Goal: Complete Application Form: Complete application form

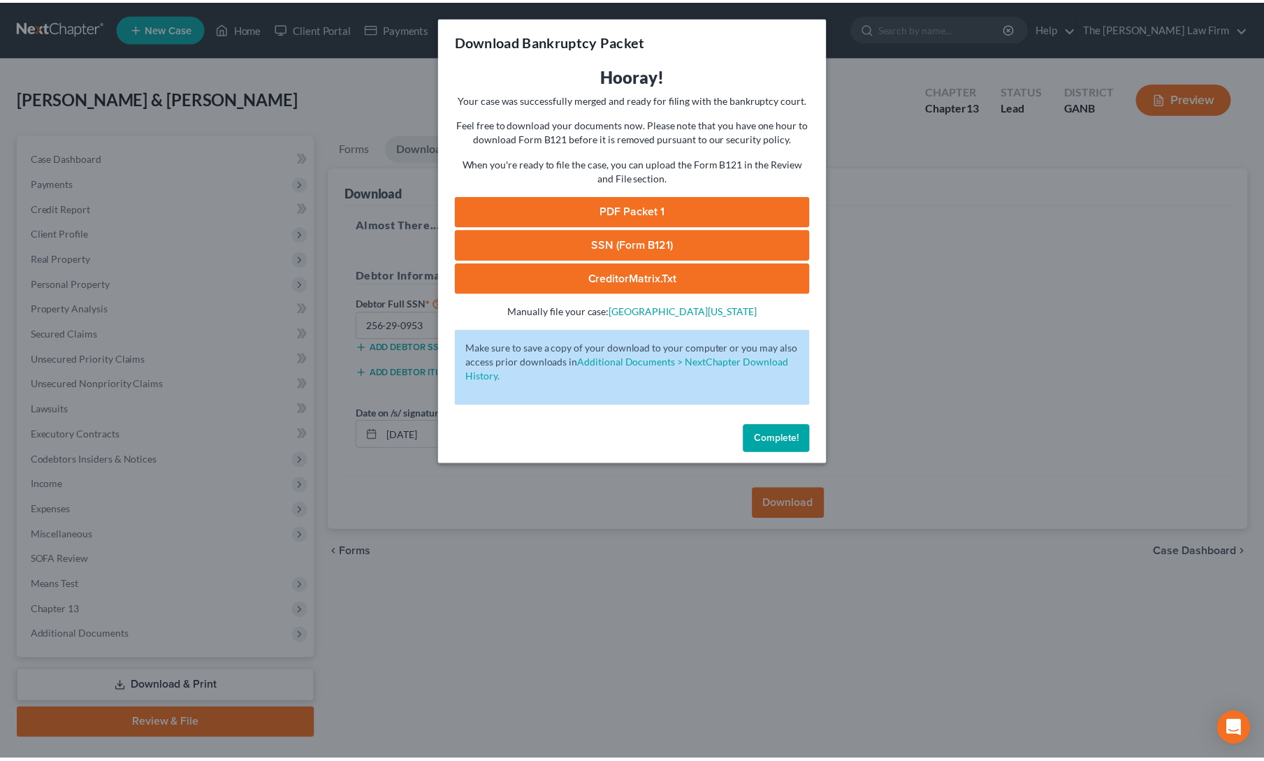
scroll to position [30, 0]
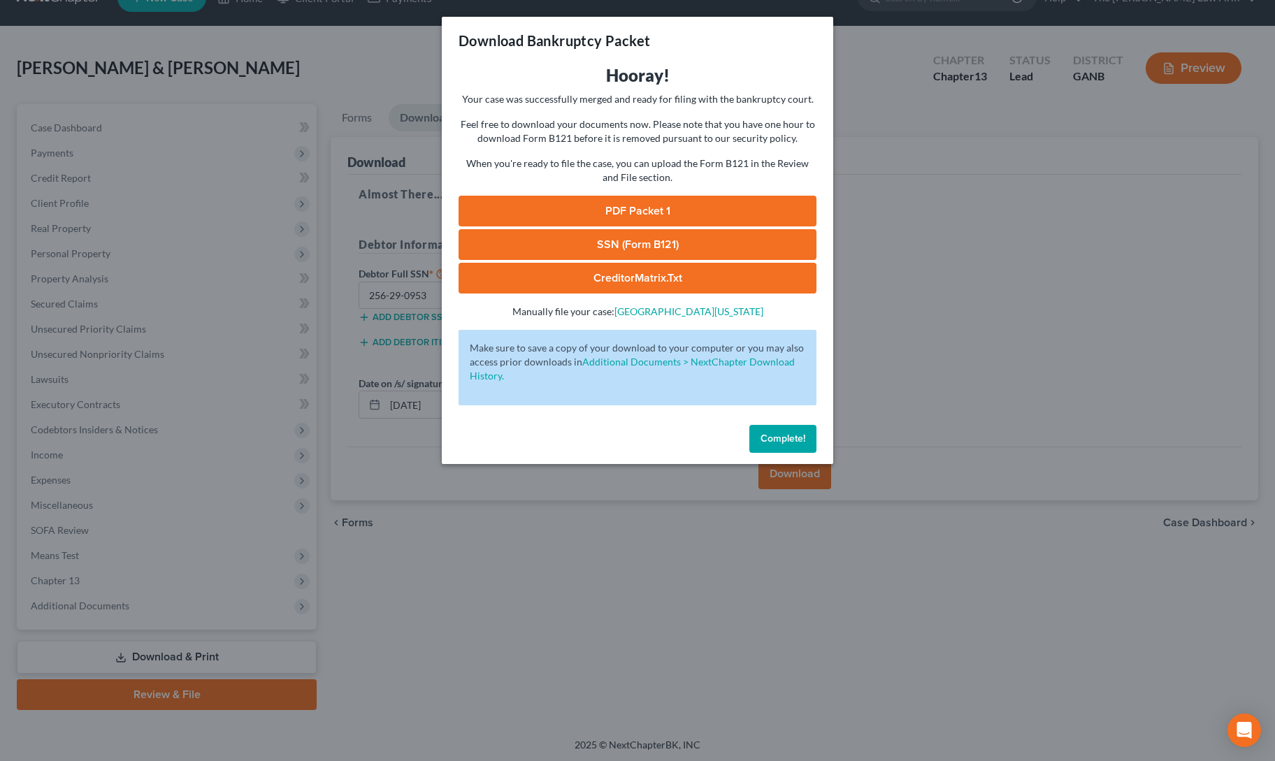
click at [790, 442] on span "Complete!" at bounding box center [782, 439] width 45 height 12
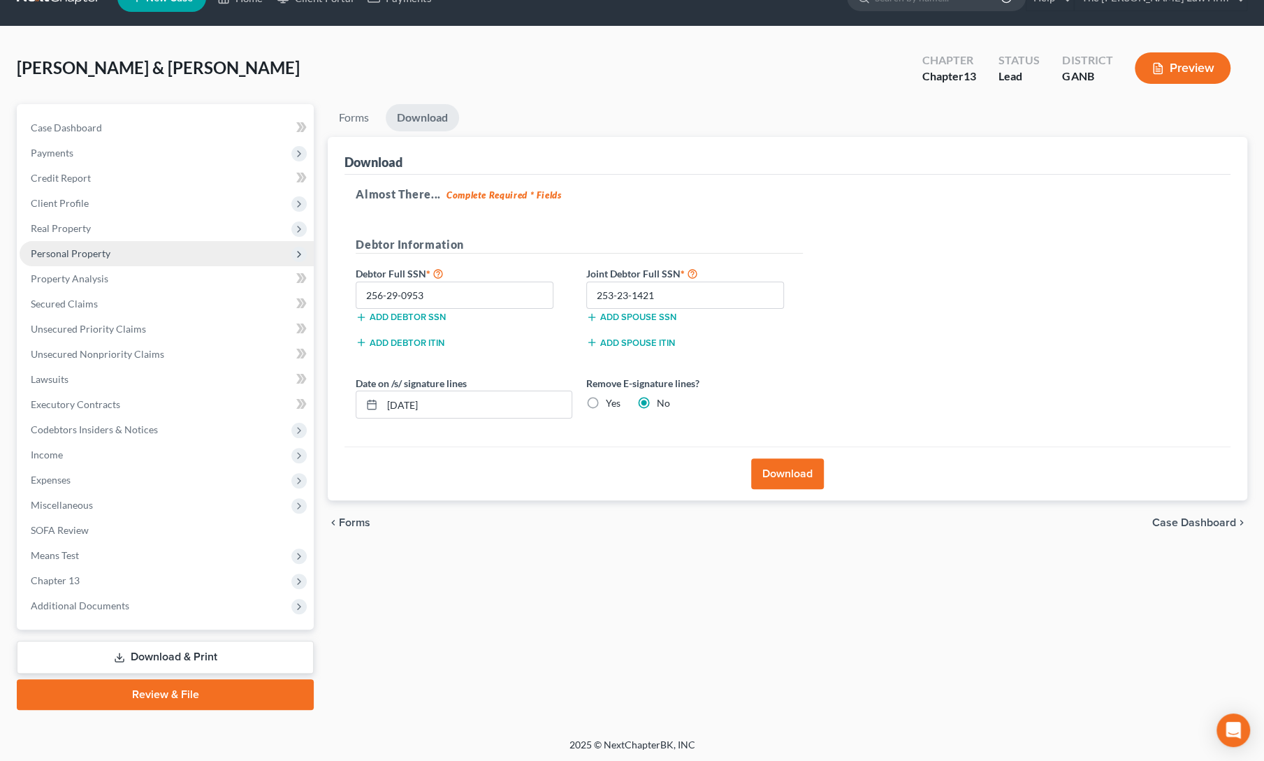
click at [63, 251] on span "Personal Property" at bounding box center [71, 253] width 80 height 12
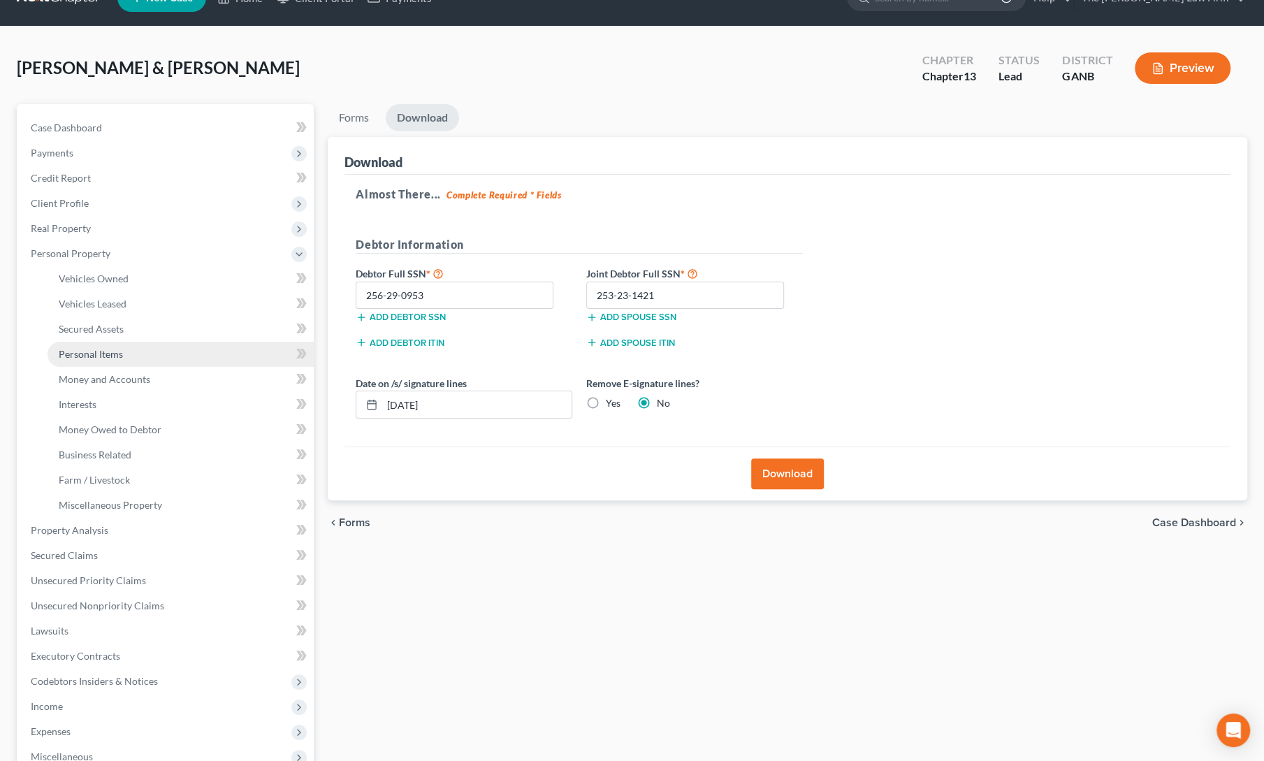
click at [82, 359] on span "Personal Items" at bounding box center [91, 354] width 64 height 12
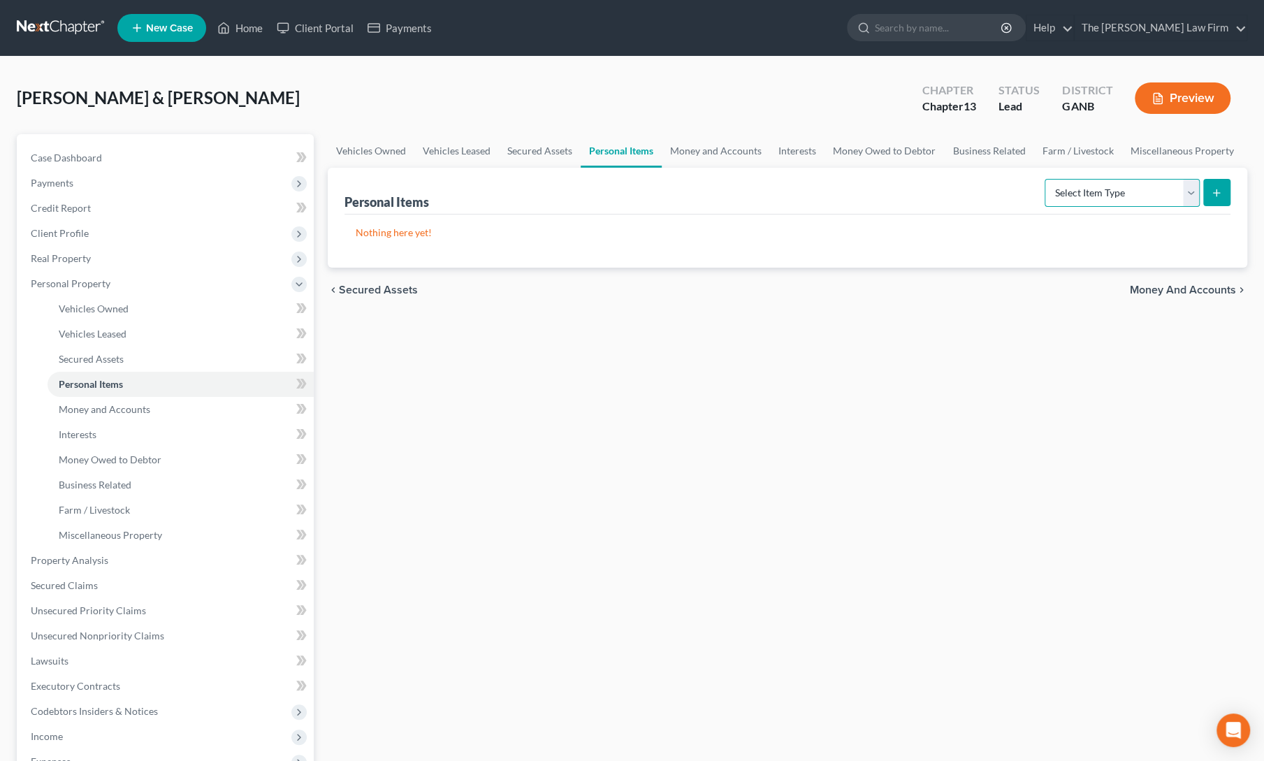
click at [1087, 192] on select "Select Item Type Clothing Collectibles Of Value Electronics Firearms Household …" at bounding box center [1122, 193] width 155 height 28
select select "clothing"
click at [1047, 179] on select "Select Item Type Clothing Collectibles Of Value Electronics Firearms Household …" at bounding box center [1122, 193] width 155 height 28
click at [1205, 196] on button "submit" at bounding box center [1216, 192] width 27 height 27
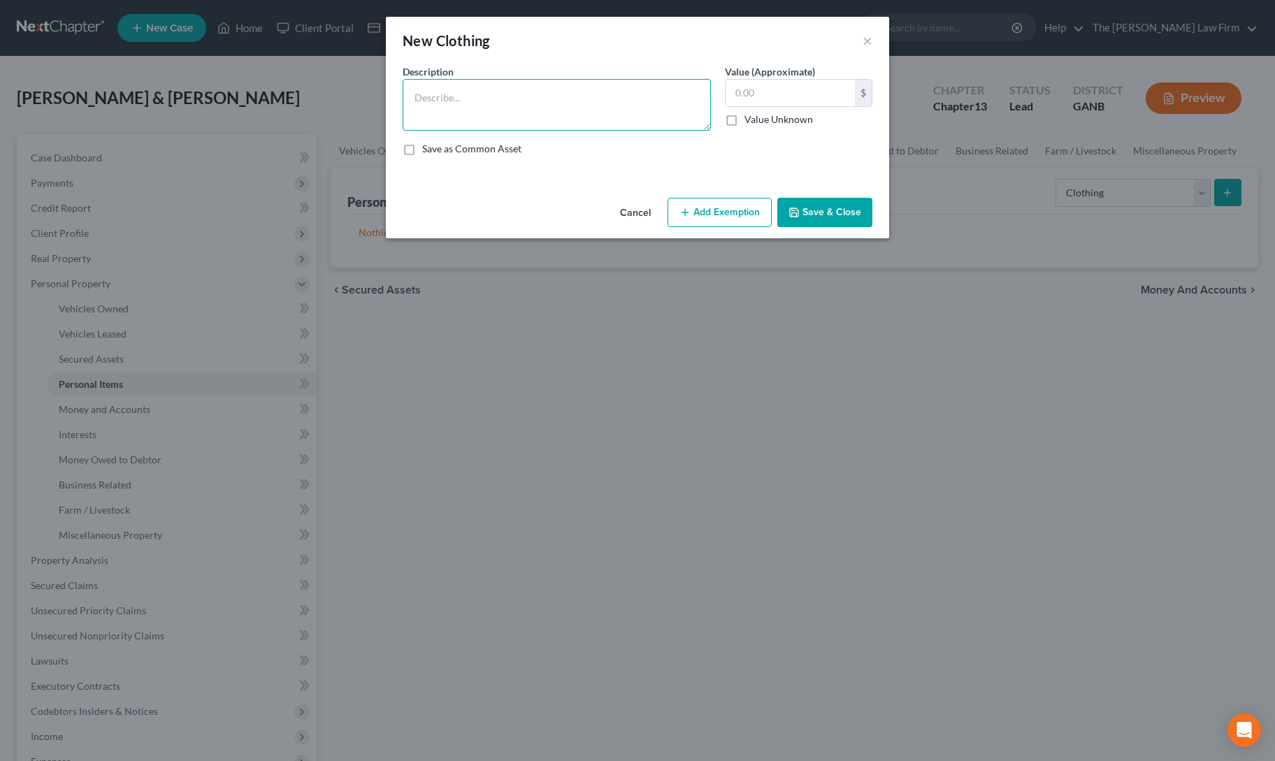
click at [520, 99] on textarea at bounding box center [557, 105] width 308 height 52
type textarea "Clothing"
type input "2,000"
click at [753, 213] on button "Add Exemption" at bounding box center [719, 212] width 104 height 29
select select "2"
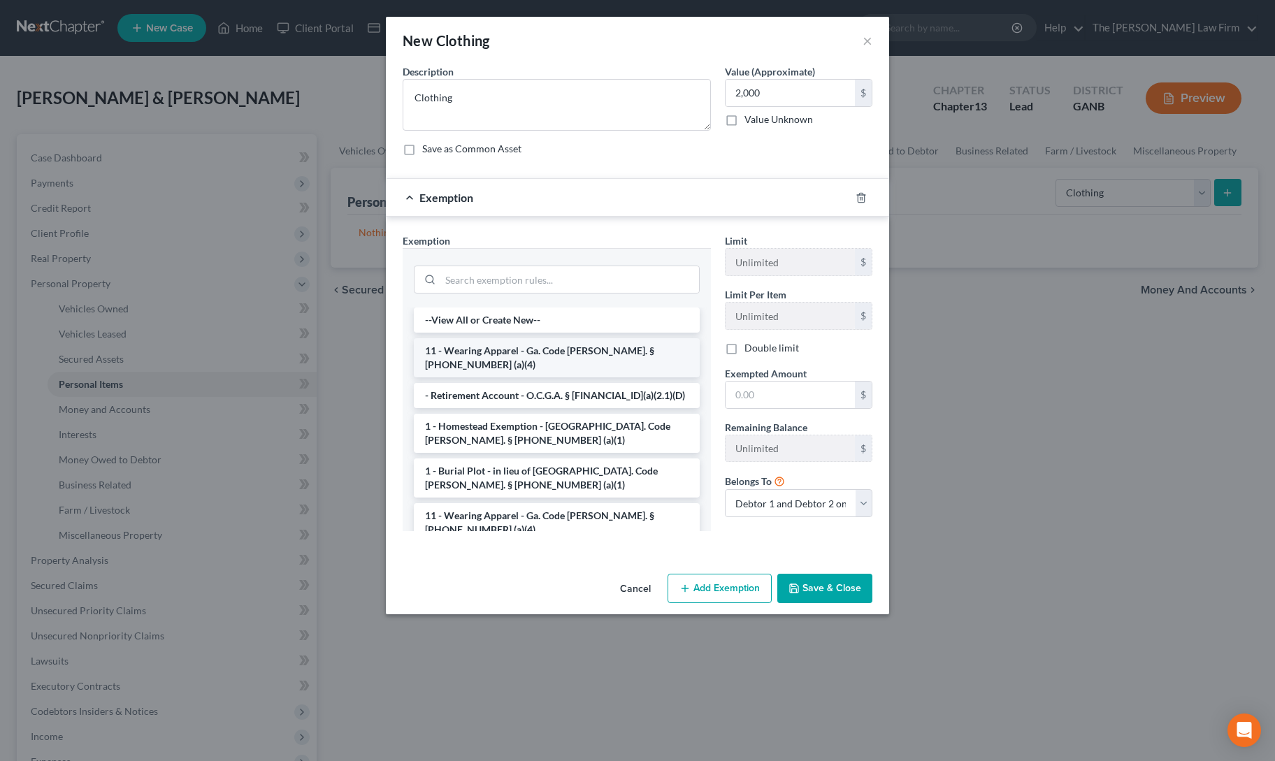
click at [472, 349] on li "11 - Wearing Apparel - Ga. Code [PERSON_NAME]. § [PHONE_NUMBER] (a)(4)" at bounding box center [557, 357] width 286 height 39
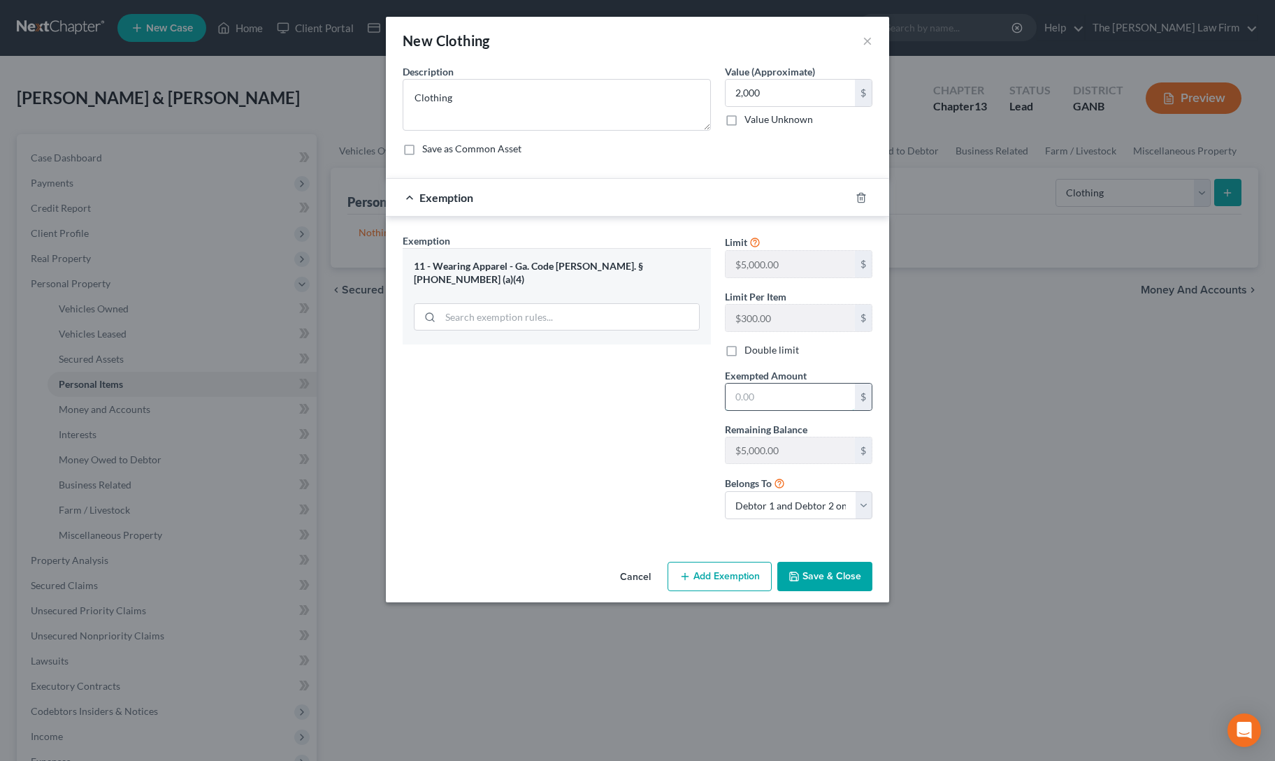
click at [764, 400] on input "text" at bounding box center [789, 397] width 129 height 27
type input "2,000"
drag, startPoint x: 815, startPoint y: 574, endPoint x: 896, endPoint y: 504, distance: 107.0
click at [815, 574] on button "Save & Close" at bounding box center [824, 576] width 95 height 29
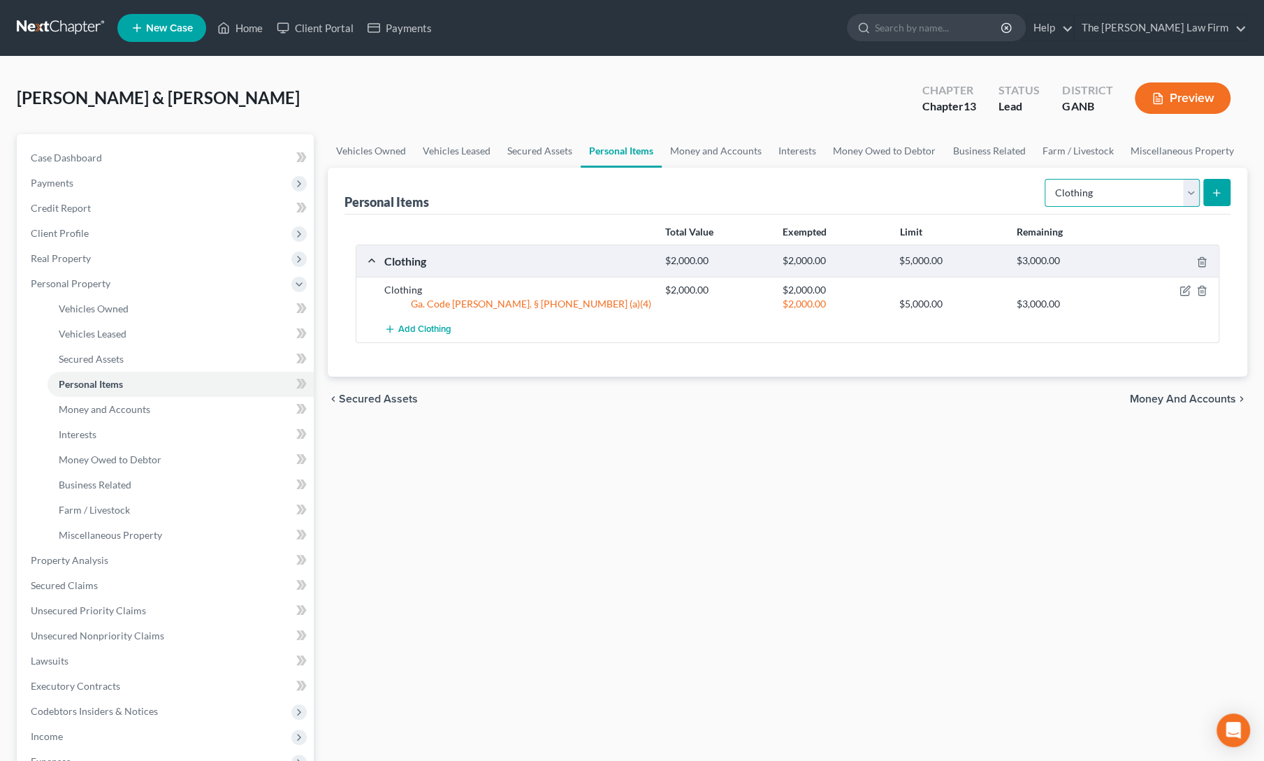
click at [1125, 185] on select "Select Item Type Clothing Collectibles Of Value Electronics Firearms Household …" at bounding box center [1122, 193] width 155 height 28
select select "household_goods"
click at [1047, 179] on select "Select Item Type Clothing Collectibles Of Value Electronics Firearms Household …" at bounding box center [1122, 193] width 155 height 28
click at [1216, 189] on icon "submit" at bounding box center [1216, 192] width 11 height 11
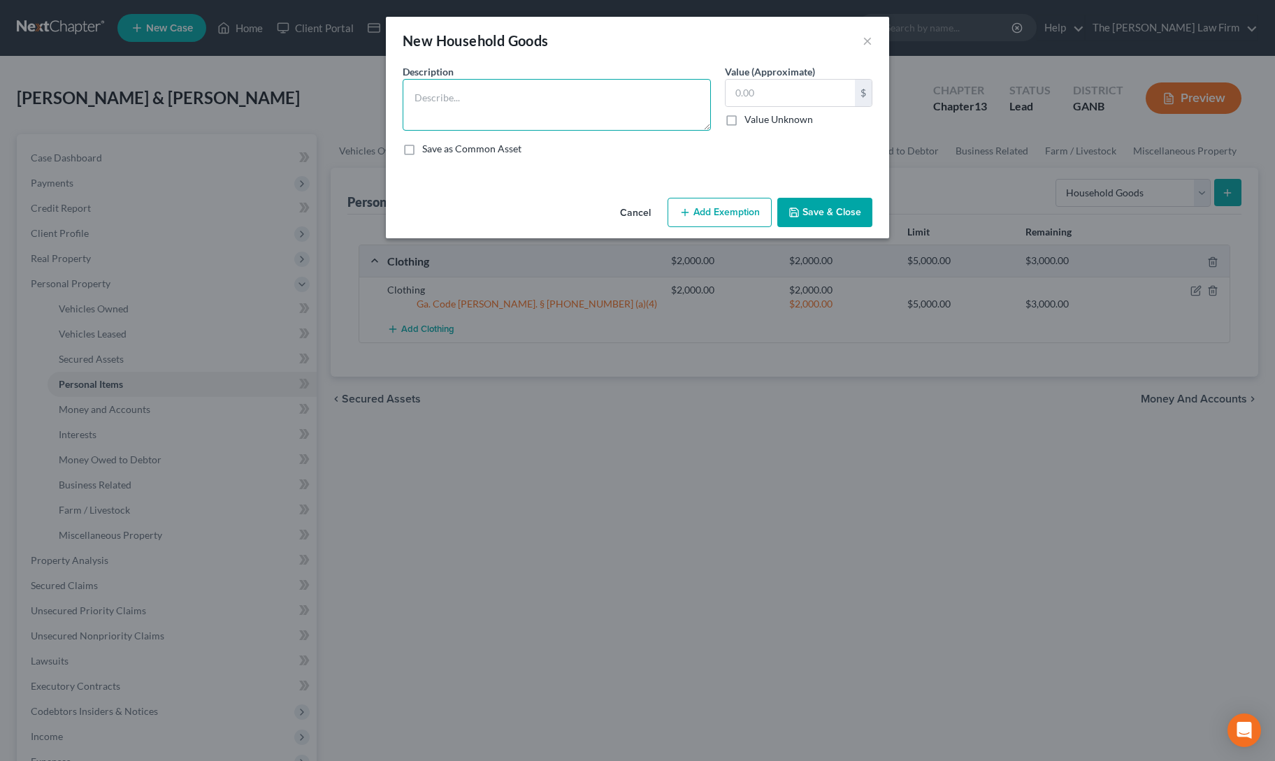
click at [526, 96] on textarea at bounding box center [557, 105] width 308 height 52
type textarea "HHG & furniture"
type input "3,000"
click at [737, 209] on button "Add Exemption" at bounding box center [719, 212] width 104 height 29
select select "2"
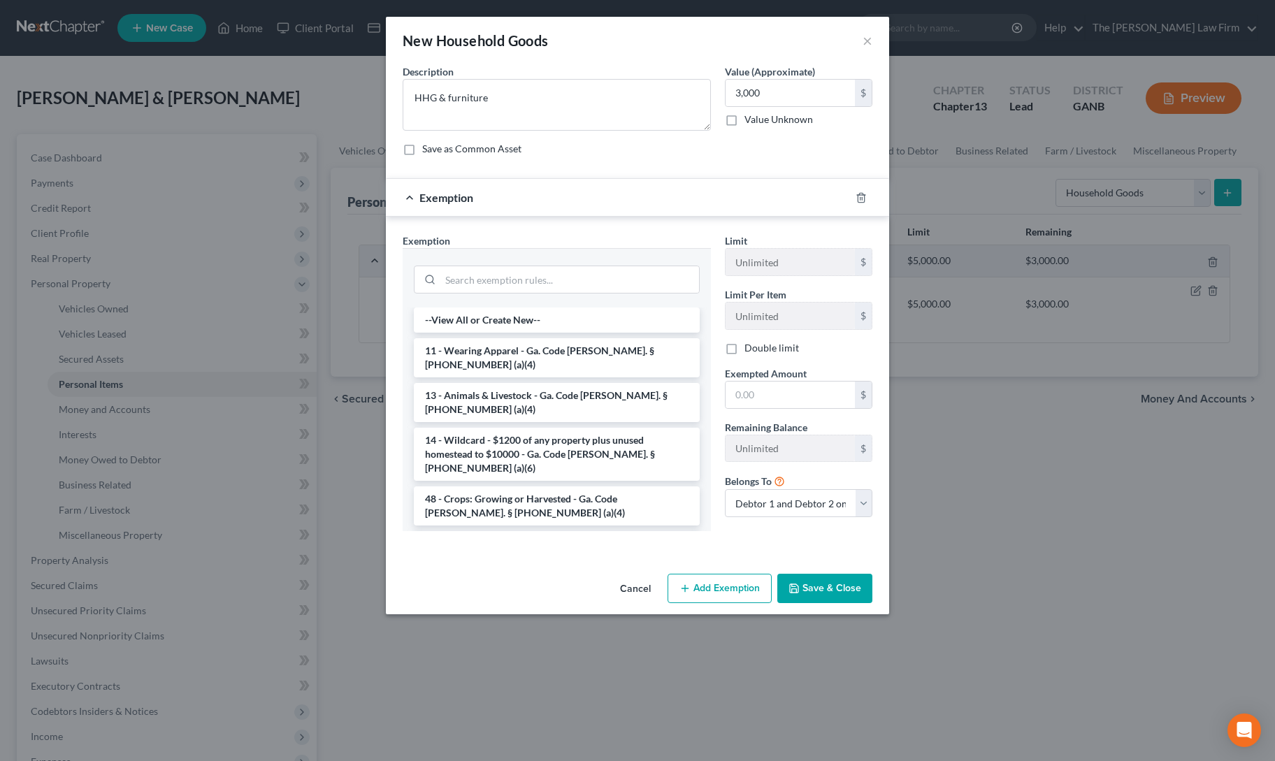
click at [470, 531] on li "6 - Household Goods and Furnishings - Ga. Code [PERSON_NAME]. § [PHONE_NUMBER] …" at bounding box center [557, 550] width 286 height 39
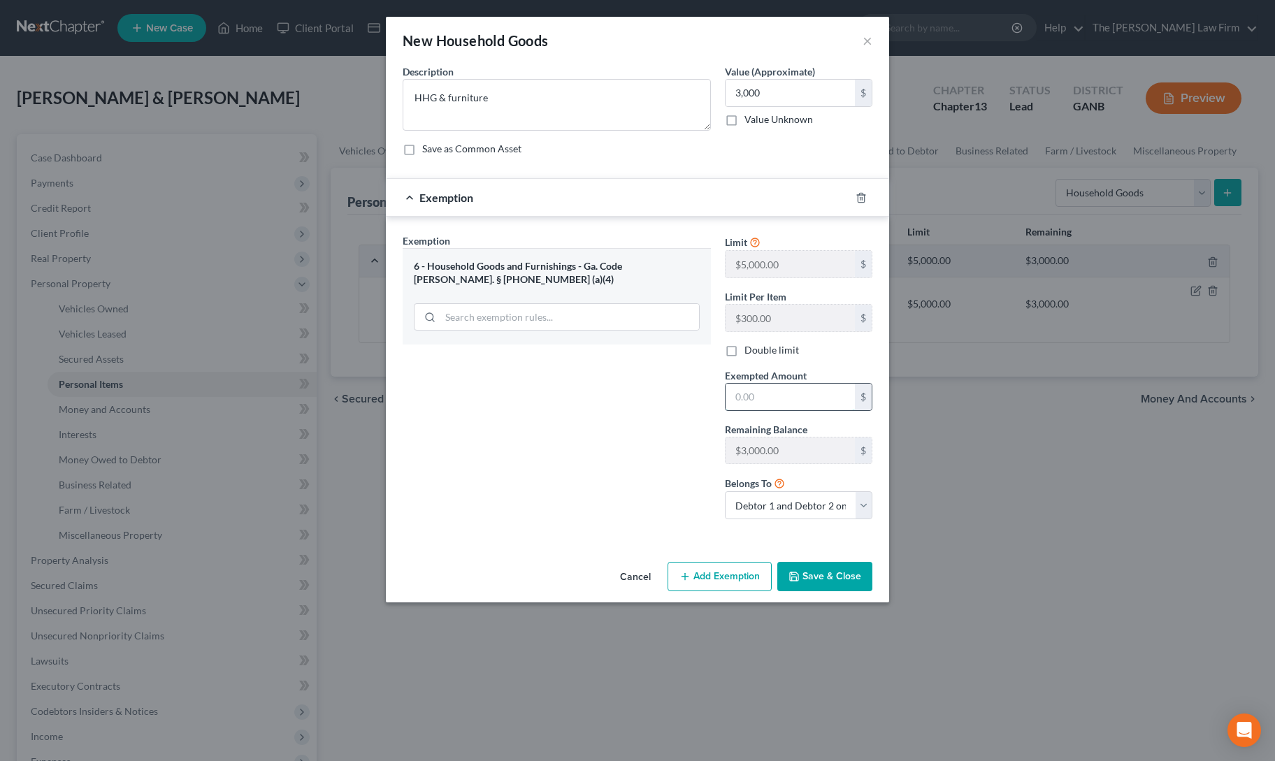
click at [758, 388] on input "text" at bounding box center [789, 397] width 129 height 27
type input "3,000"
click at [807, 556] on div "Cancel Add Exemption Save & Close" at bounding box center [637, 579] width 503 height 46
click at [809, 567] on button "Save & Close" at bounding box center [824, 576] width 95 height 29
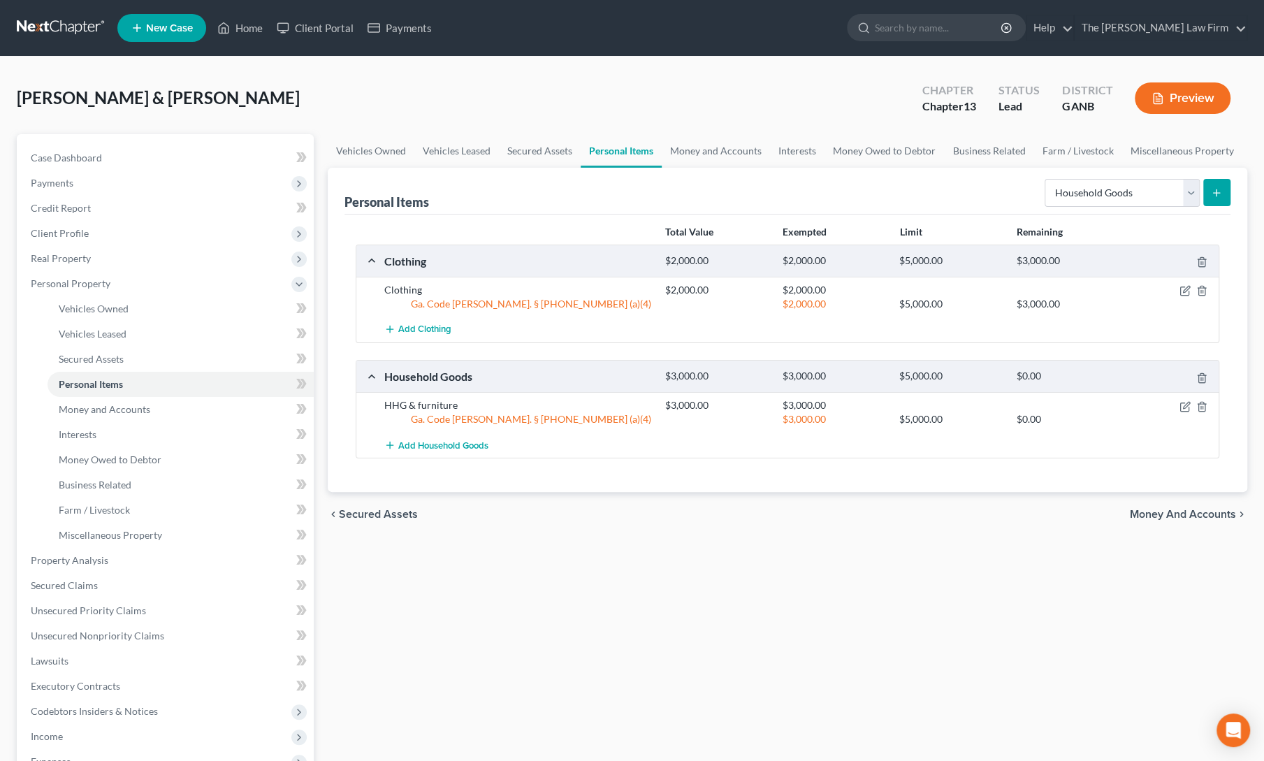
click at [410, 637] on div "Vehicles Owned Vehicles Leased Secured Assets Personal Items Money and Accounts…" at bounding box center [788, 563] width 934 height 858
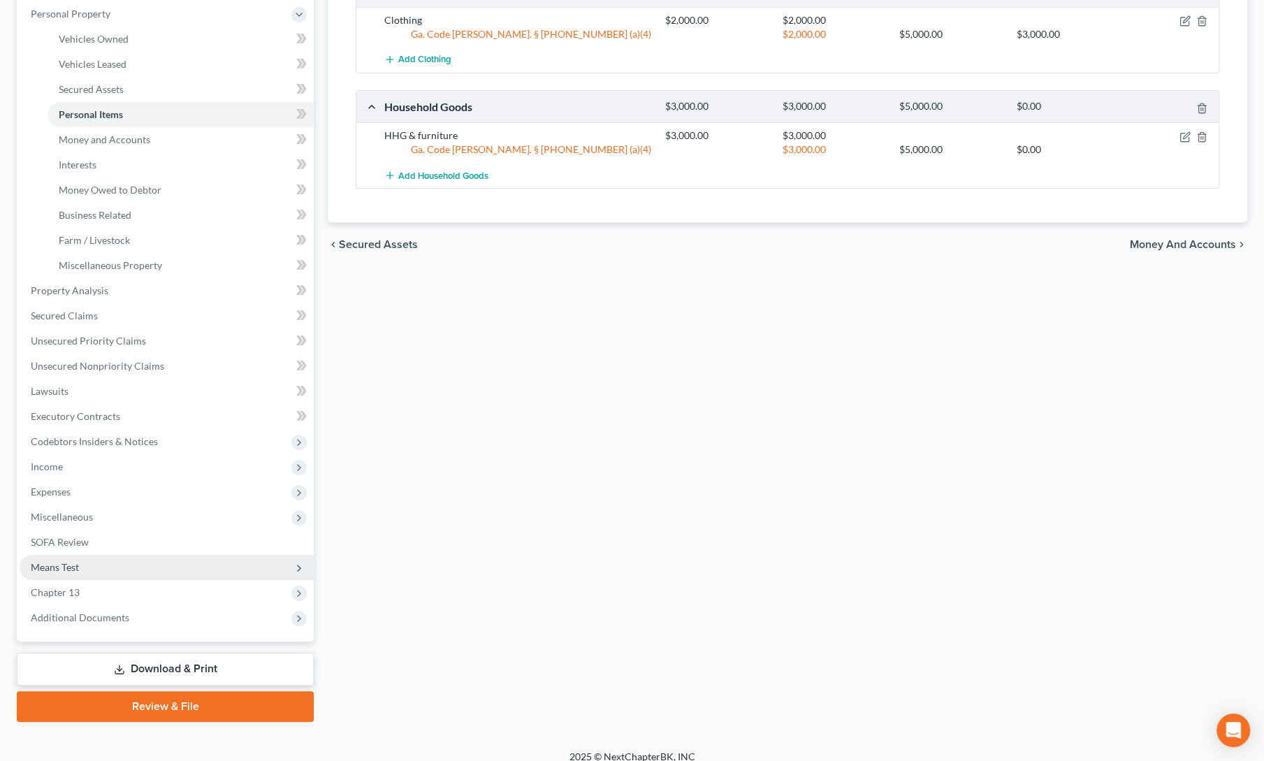
scroll to position [270, 0]
click at [59, 540] on span "SOFA Review" at bounding box center [60, 542] width 58 height 12
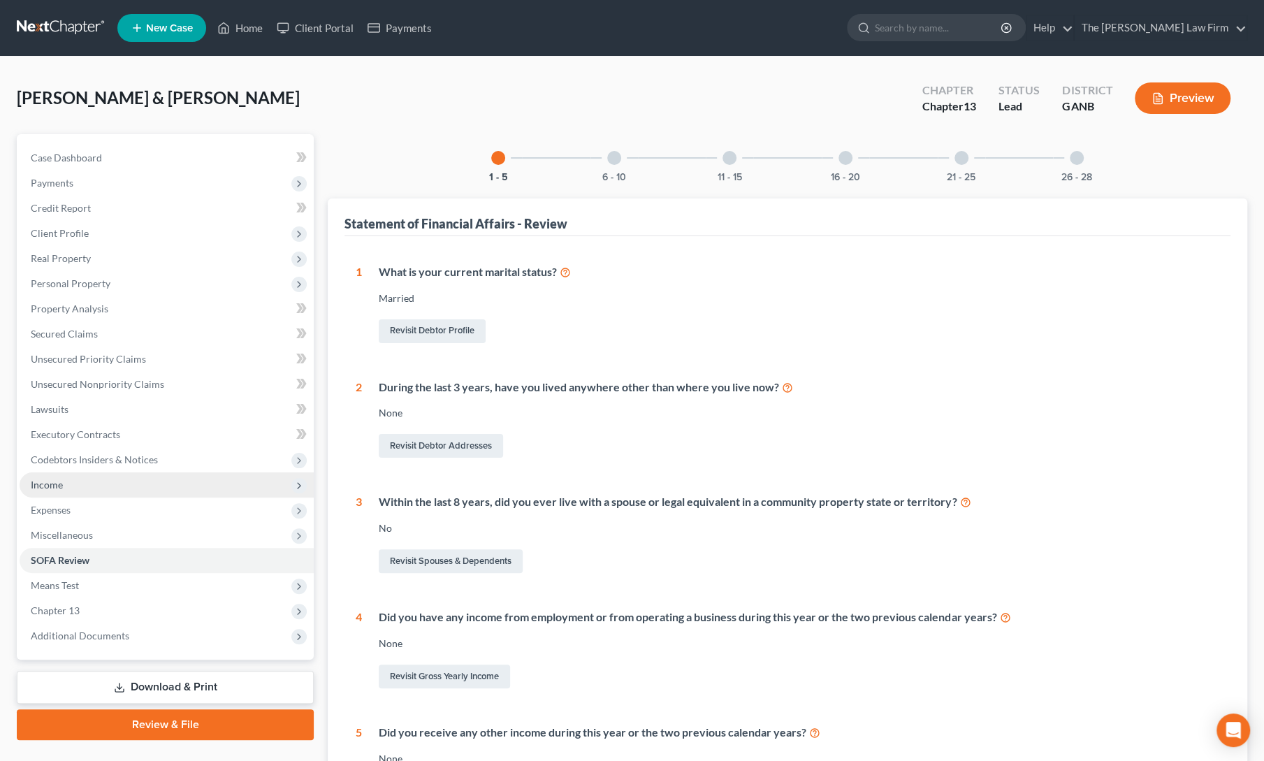
click at [57, 496] on span "Income" at bounding box center [167, 484] width 294 height 25
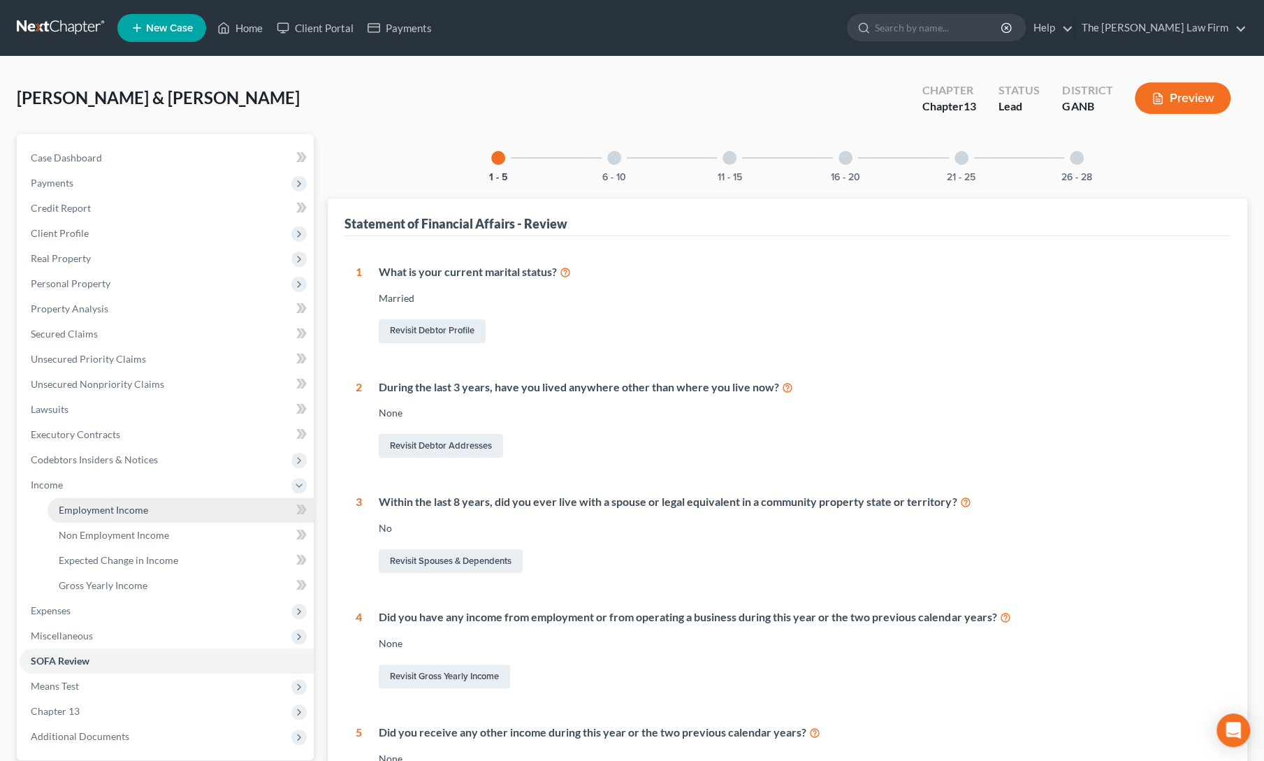
click at [73, 519] on link "Employment Income" at bounding box center [181, 510] width 266 height 25
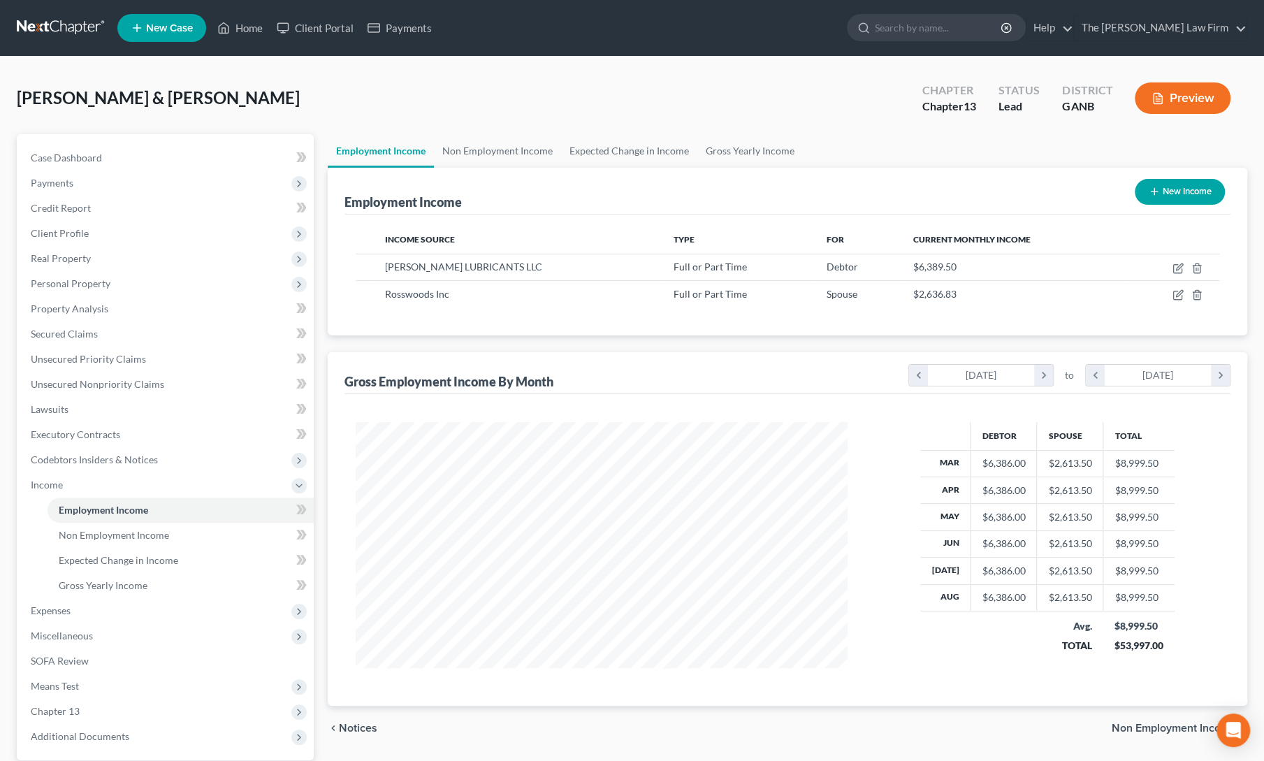
scroll to position [249, 520]
click at [727, 145] on link "Gross Yearly Income" at bounding box center [750, 151] width 106 height 34
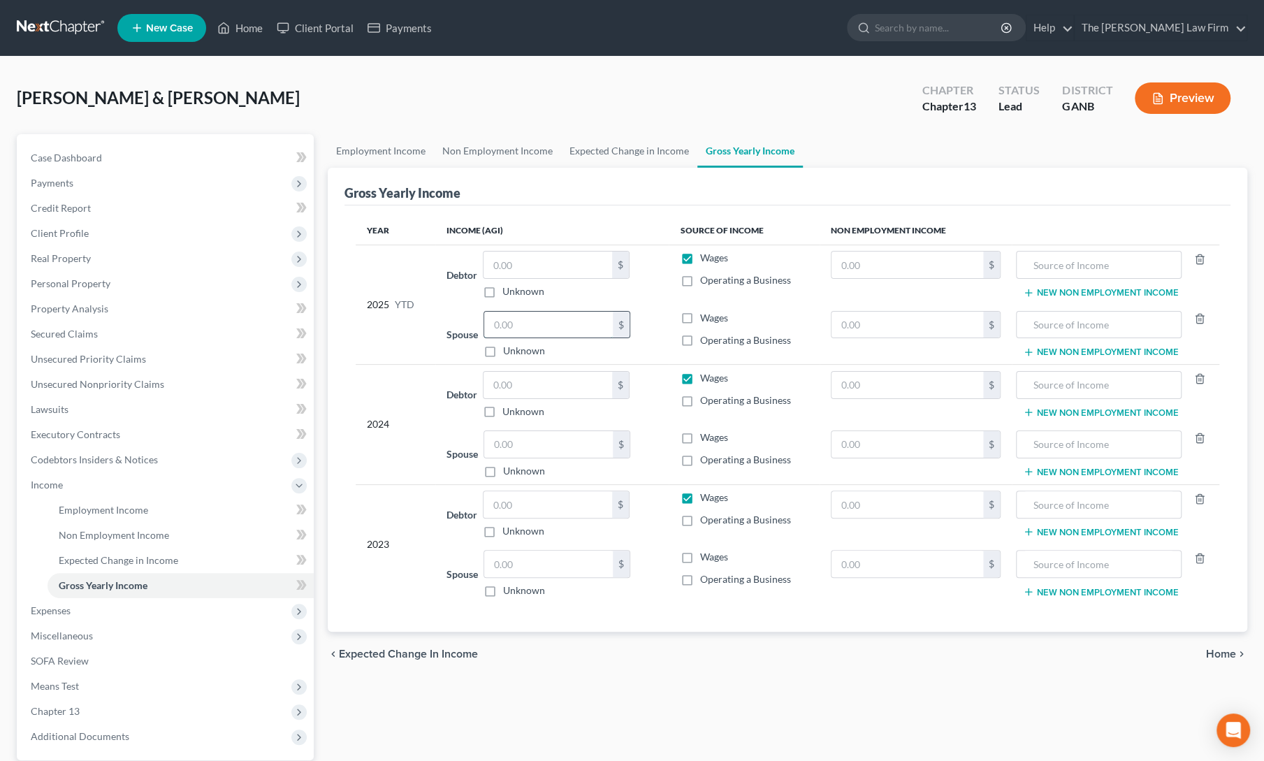
click at [585, 319] on input "text" at bounding box center [548, 325] width 129 height 27
type input "20,000"
click at [503, 263] on input "text" at bounding box center [548, 265] width 129 height 27
type input "55,000"
click at [511, 377] on input "text" at bounding box center [548, 385] width 129 height 27
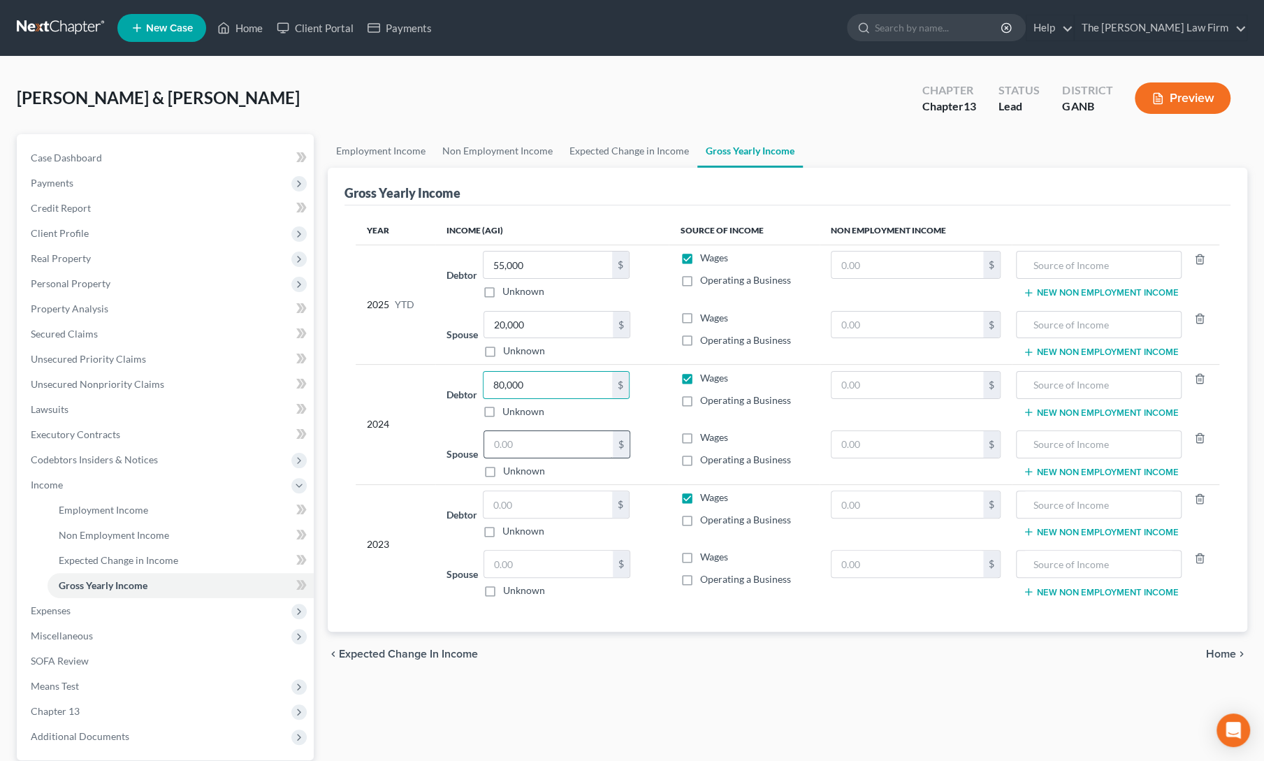
type input "80,000"
click at [511, 441] on input "text" at bounding box center [548, 444] width 129 height 27
type input "25,000"
click at [503, 503] on input "text" at bounding box center [548, 504] width 129 height 27
type input "80,000"
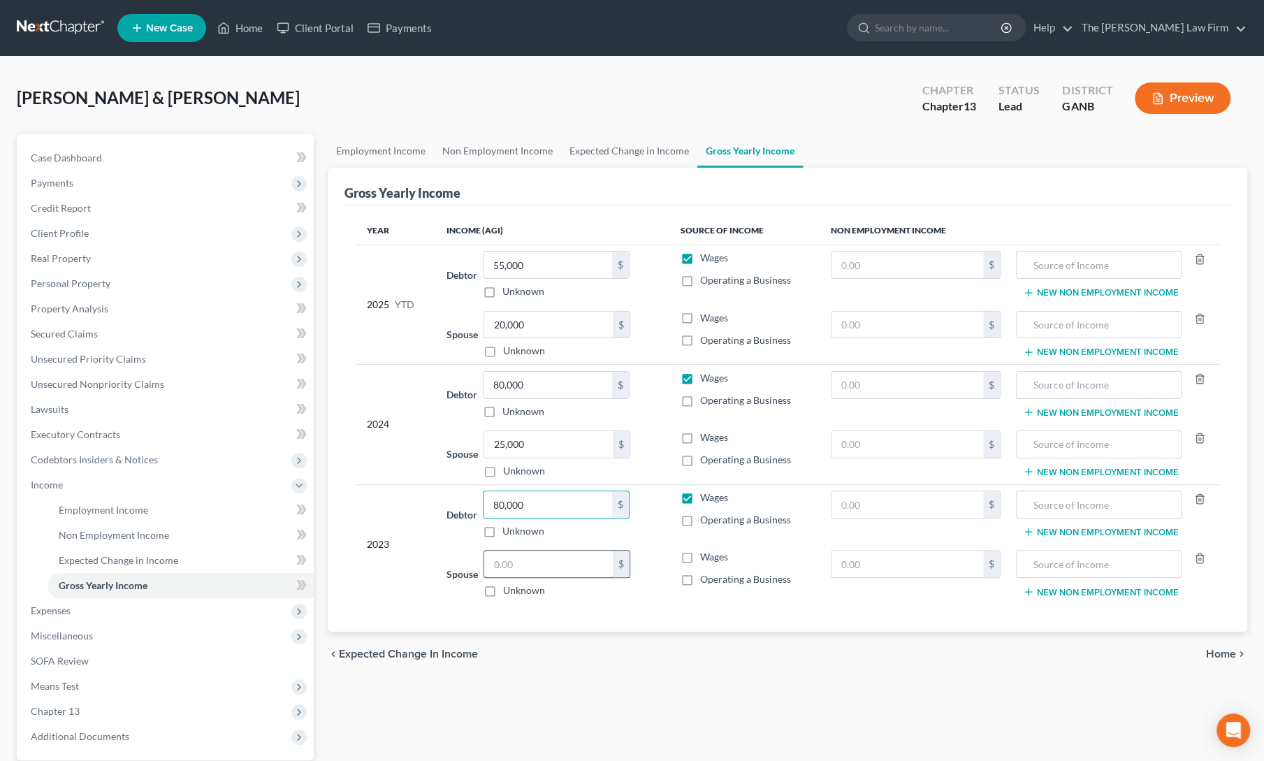
click at [512, 556] on input "text" at bounding box center [548, 564] width 129 height 27
type input "25,000"
click at [603, 693] on div "Employment Income Non Employment Income Expected Change in Income Gross Yearly …" at bounding box center [788, 487] width 934 height 707
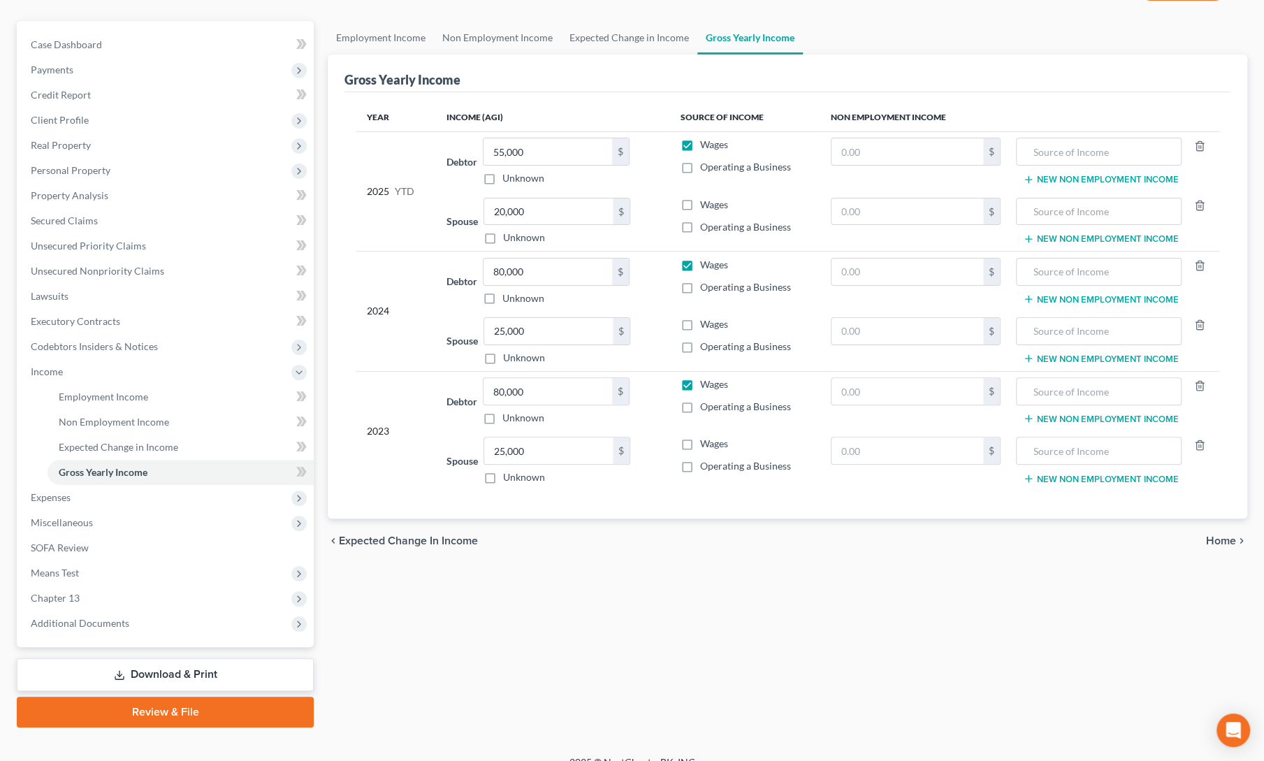
scroll to position [131, 0]
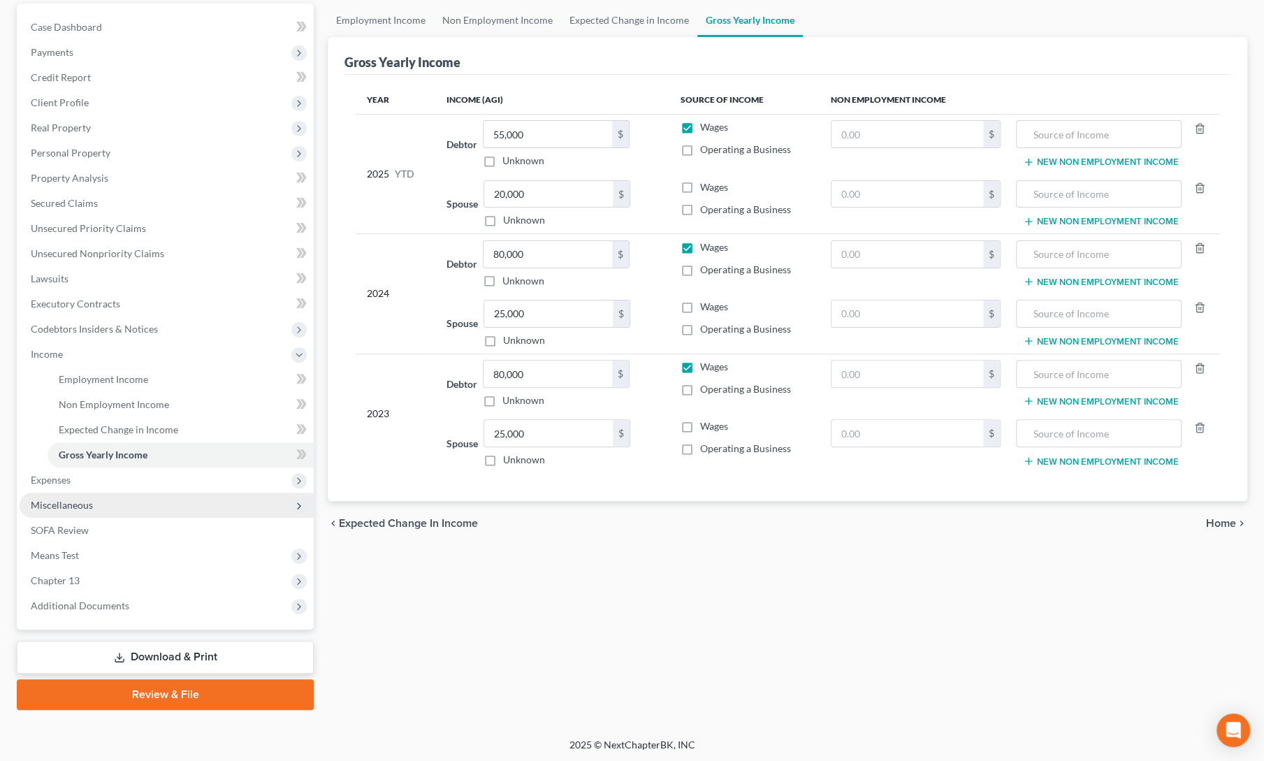
click at [43, 509] on span "Miscellaneous" at bounding box center [62, 505] width 62 height 12
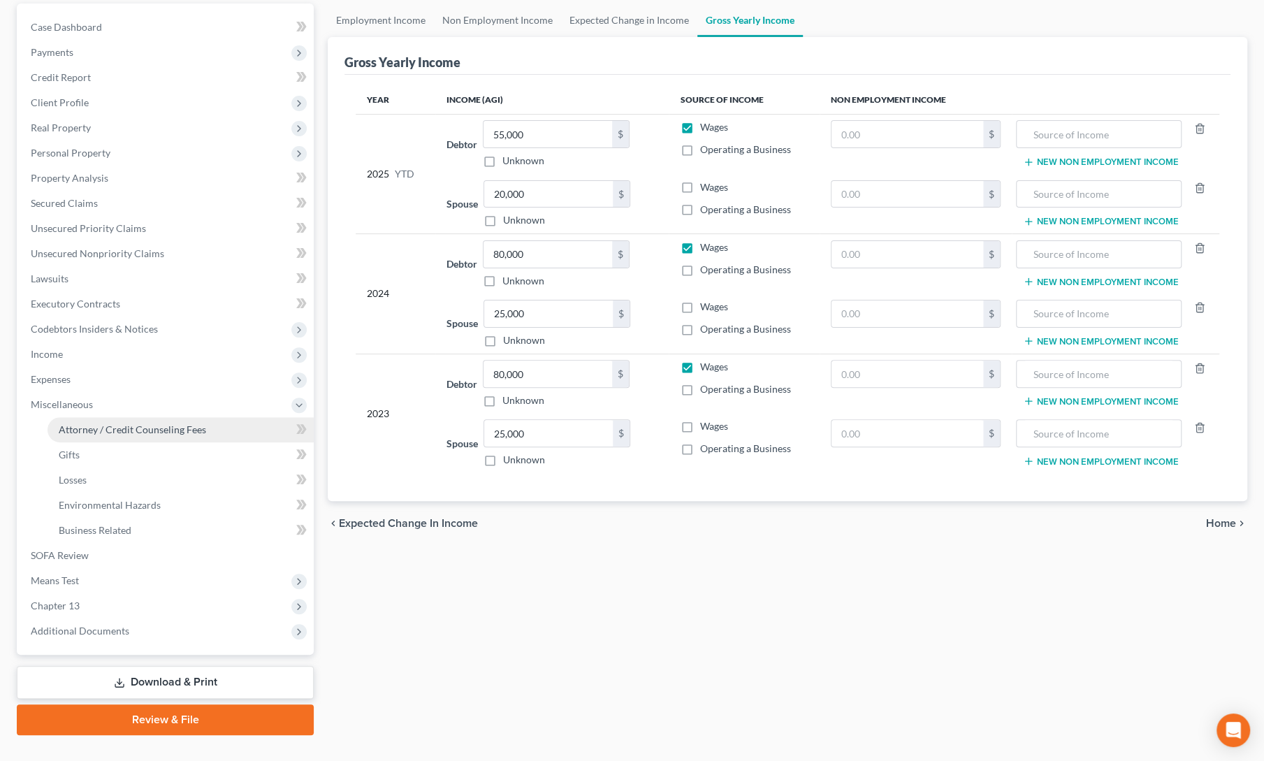
click at [84, 433] on span "Attorney / Credit Counseling Fees" at bounding box center [132, 430] width 147 height 12
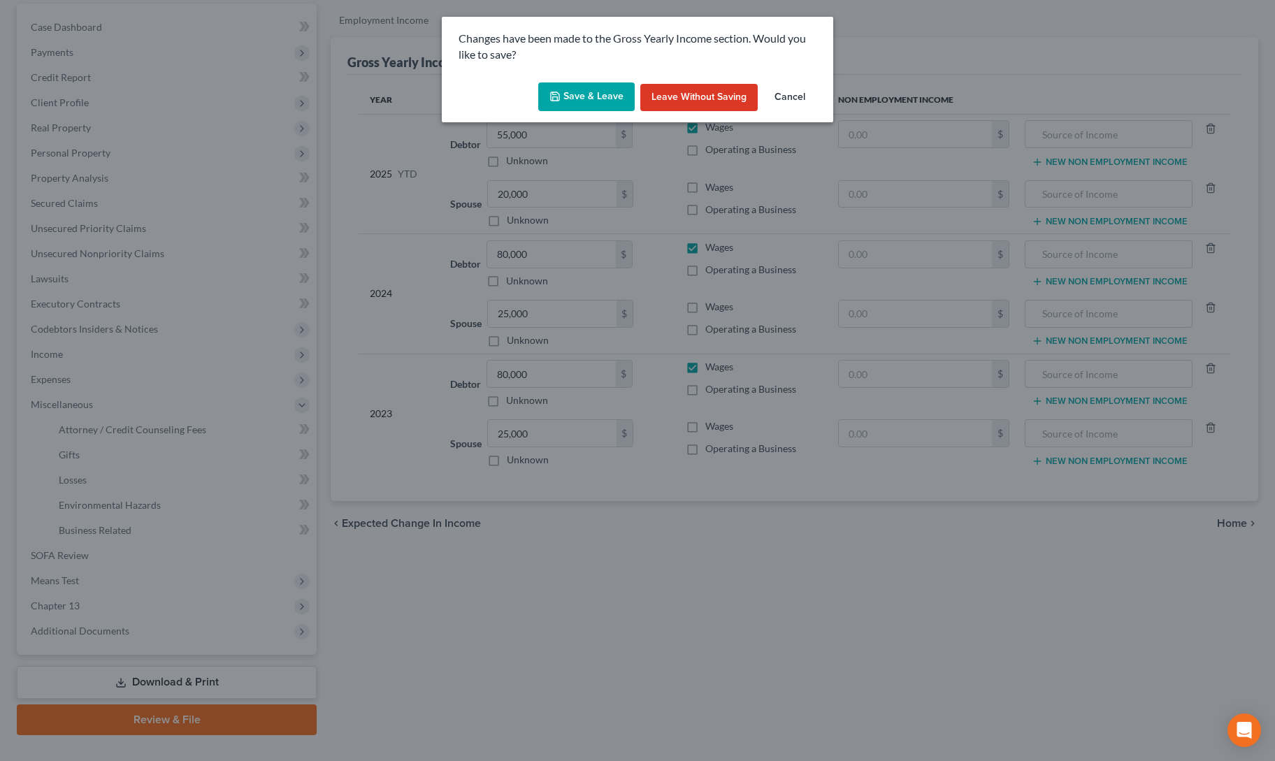
click at [586, 89] on button "Save & Leave" at bounding box center [586, 96] width 96 height 29
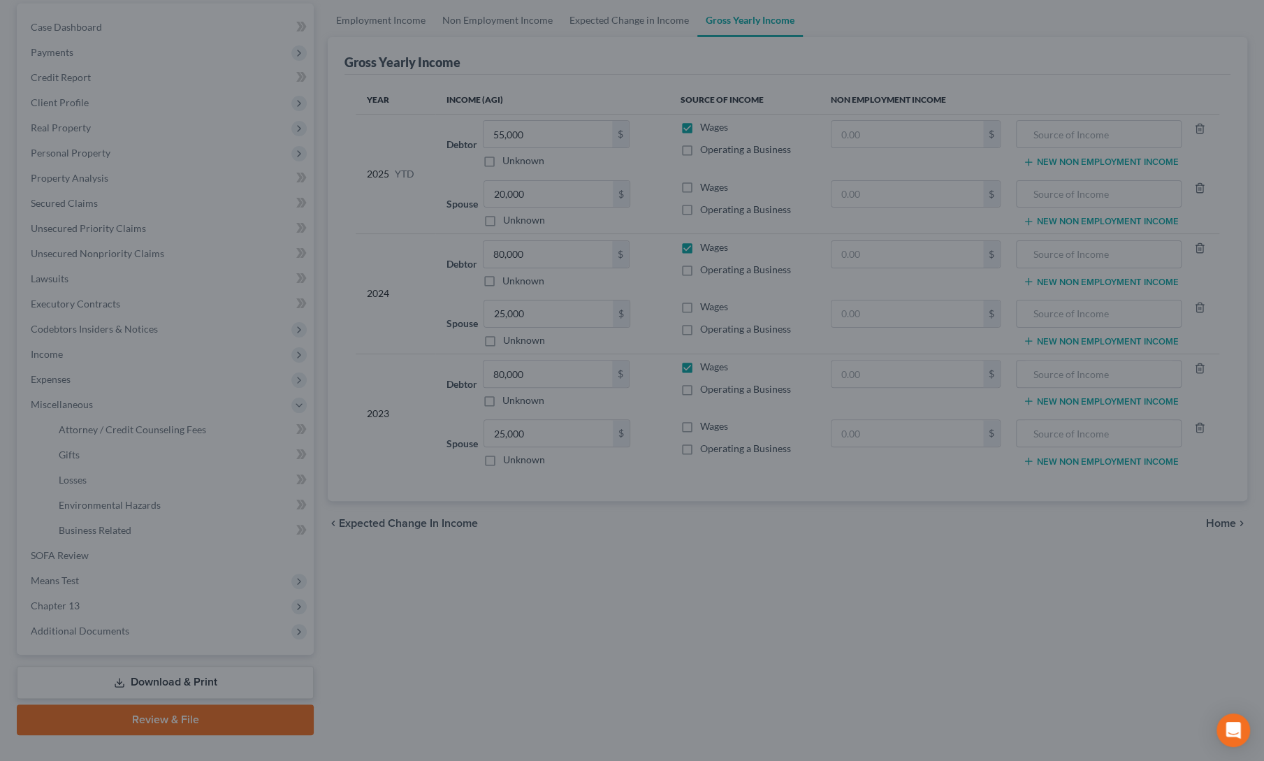
select select "0"
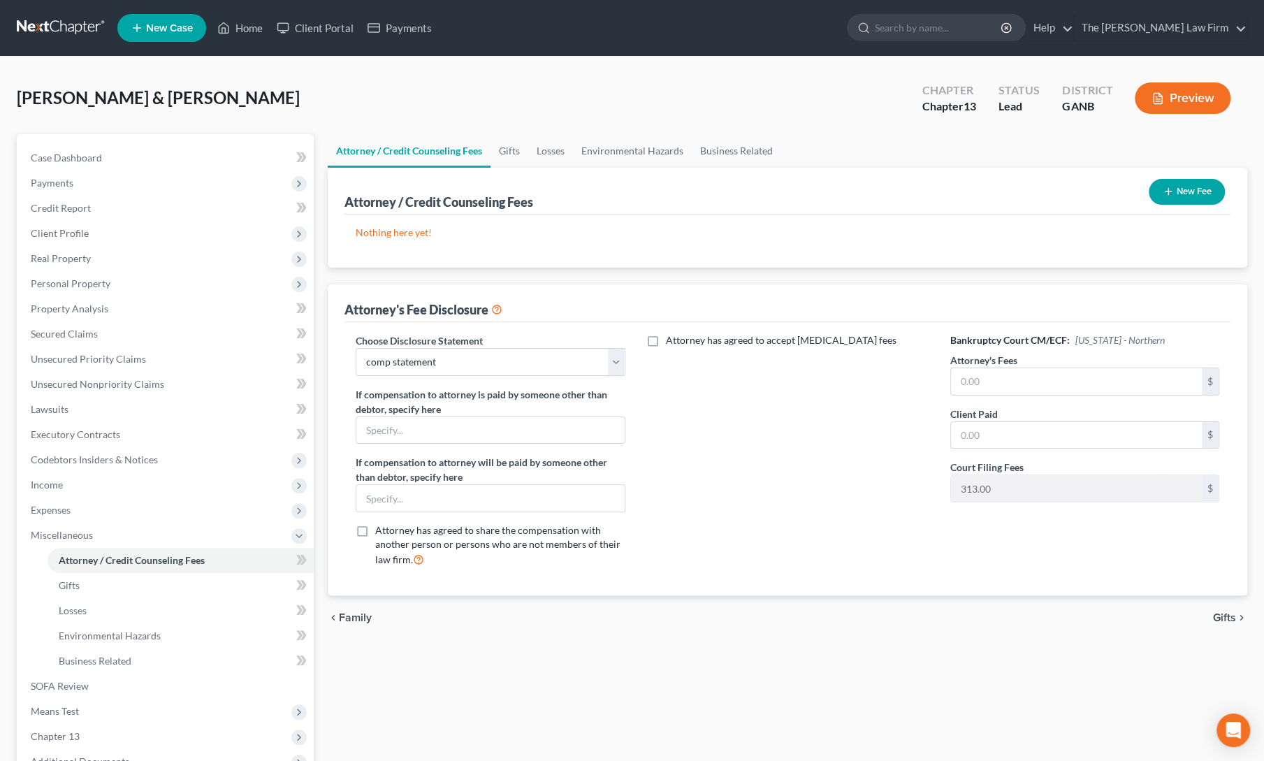
click at [1178, 189] on button "New Fee" at bounding box center [1187, 192] width 76 height 26
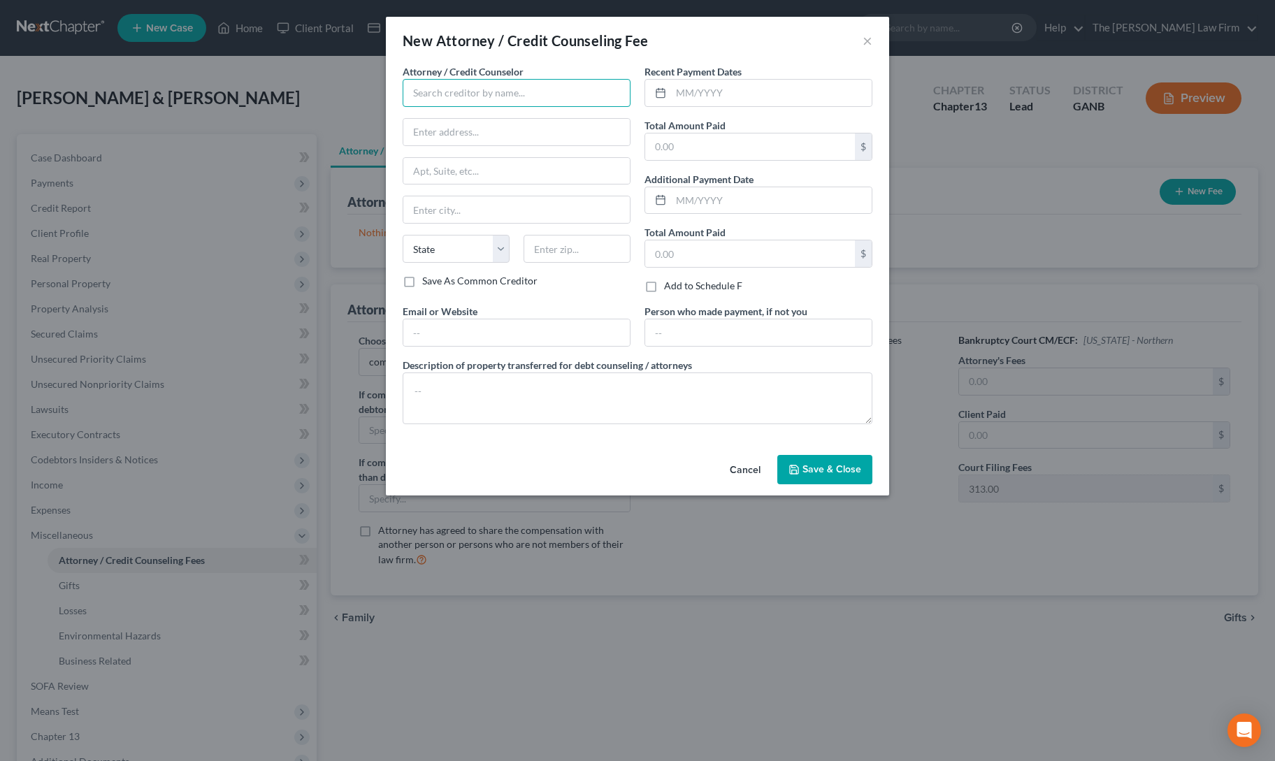
click at [443, 98] on input "text" at bounding box center [517, 93] width 228 height 28
click at [448, 116] on div "The [PERSON_NAME] Law Firm, LLC" at bounding box center [493, 117] width 159 height 14
type input "The [PERSON_NAME] Law Firm, LLC"
type input "[STREET_ADDRESS]"
type input "Alpharetta"
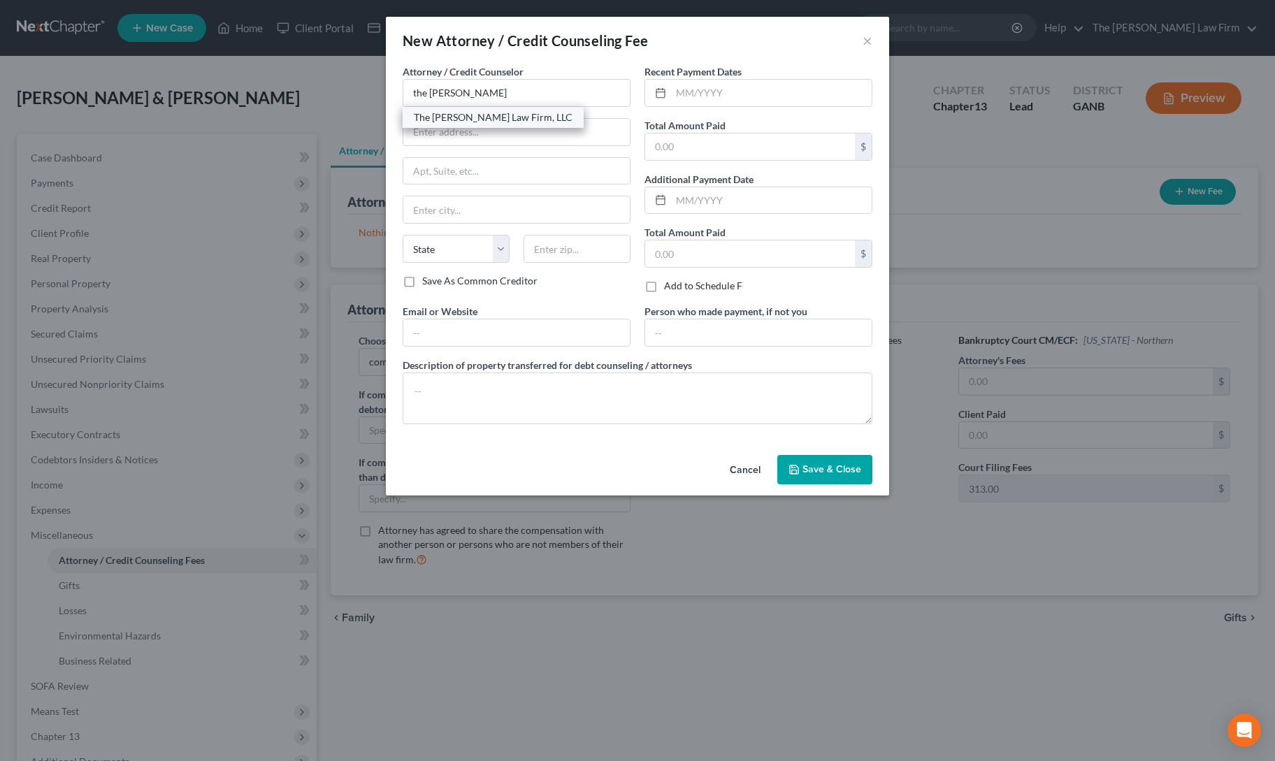
select select "10"
type input "30009"
click at [675, 100] on input "text" at bounding box center [771, 93] width 201 height 27
type input "9/2025"
click at [681, 154] on input "text" at bounding box center [750, 146] width 210 height 27
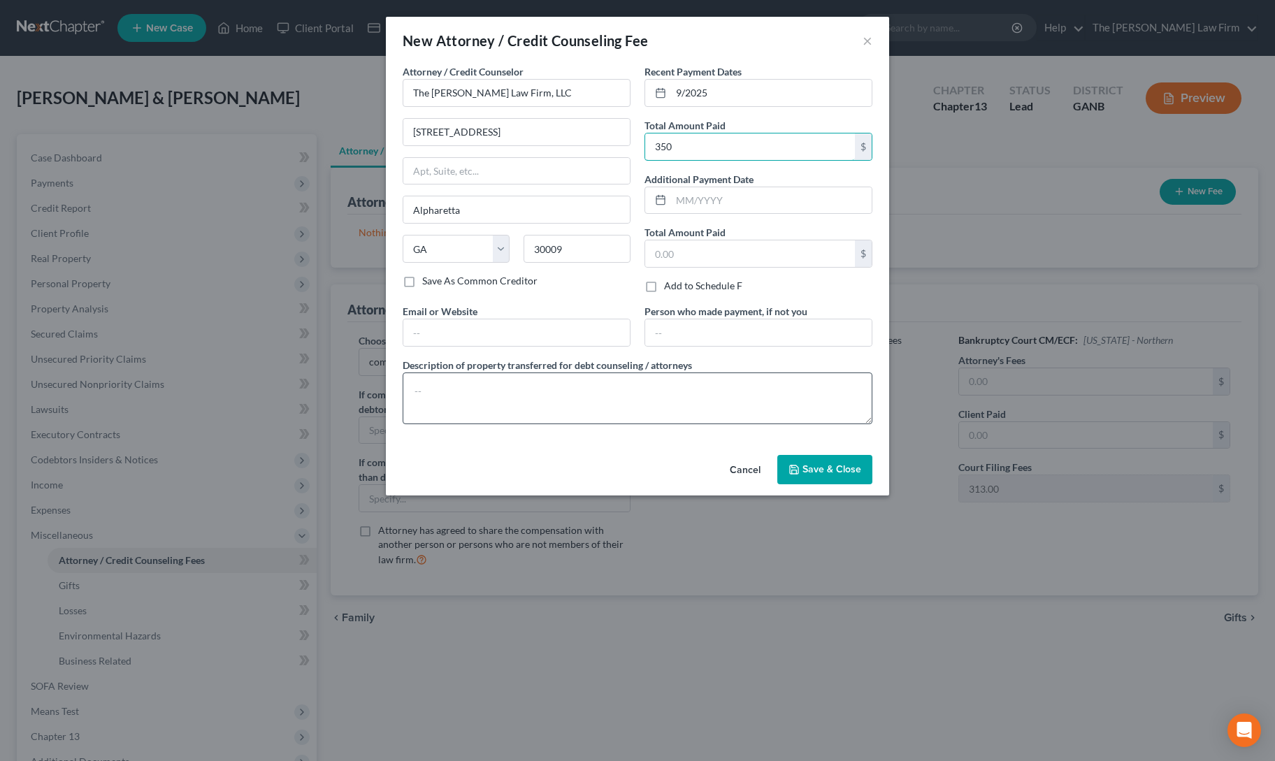
type input "350"
click at [571, 398] on textarea at bounding box center [638, 399] width 470 height 52
type textarea "350 down (313 filing fee, 37 attorney fee)"
click at [811, 468] on span "Save & Close" at bounding box center [831, 469] width 59 height 12
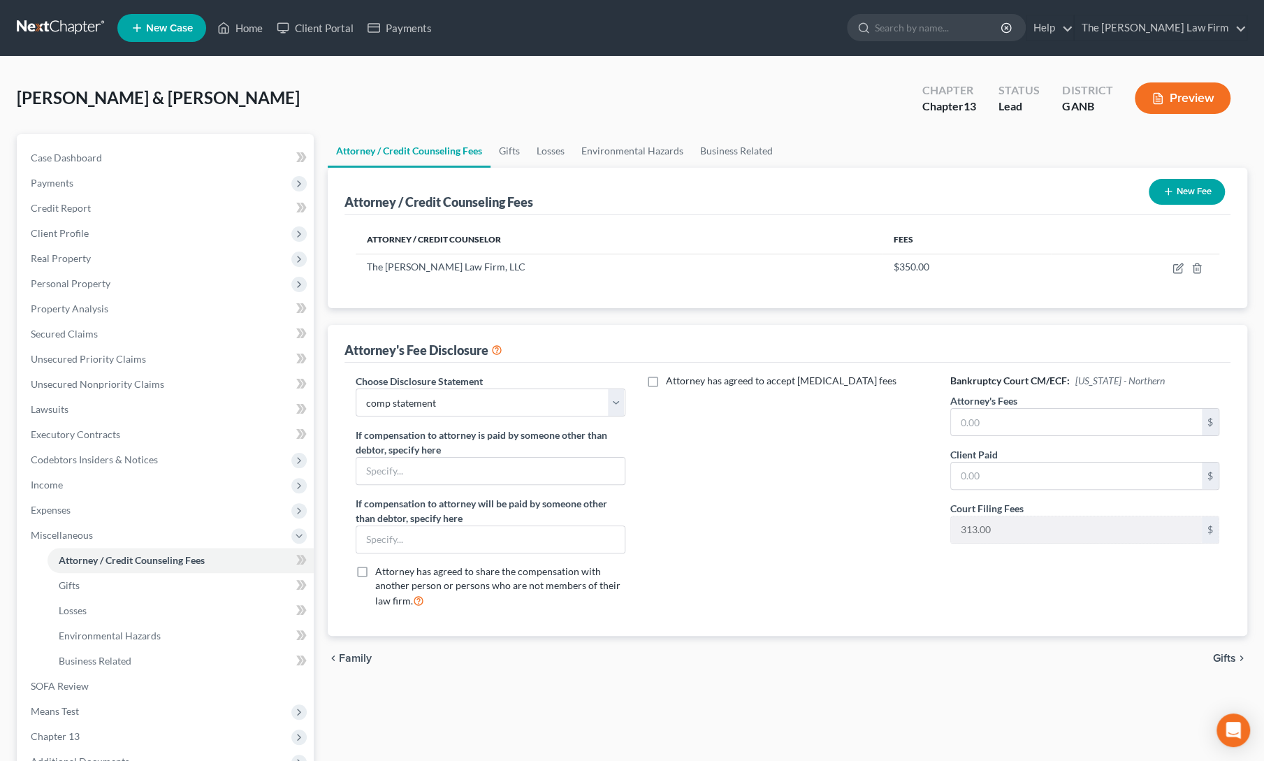
click at [1182, 193] on button "New Fee" at bounding box center [1187, 192] width 76 height 26
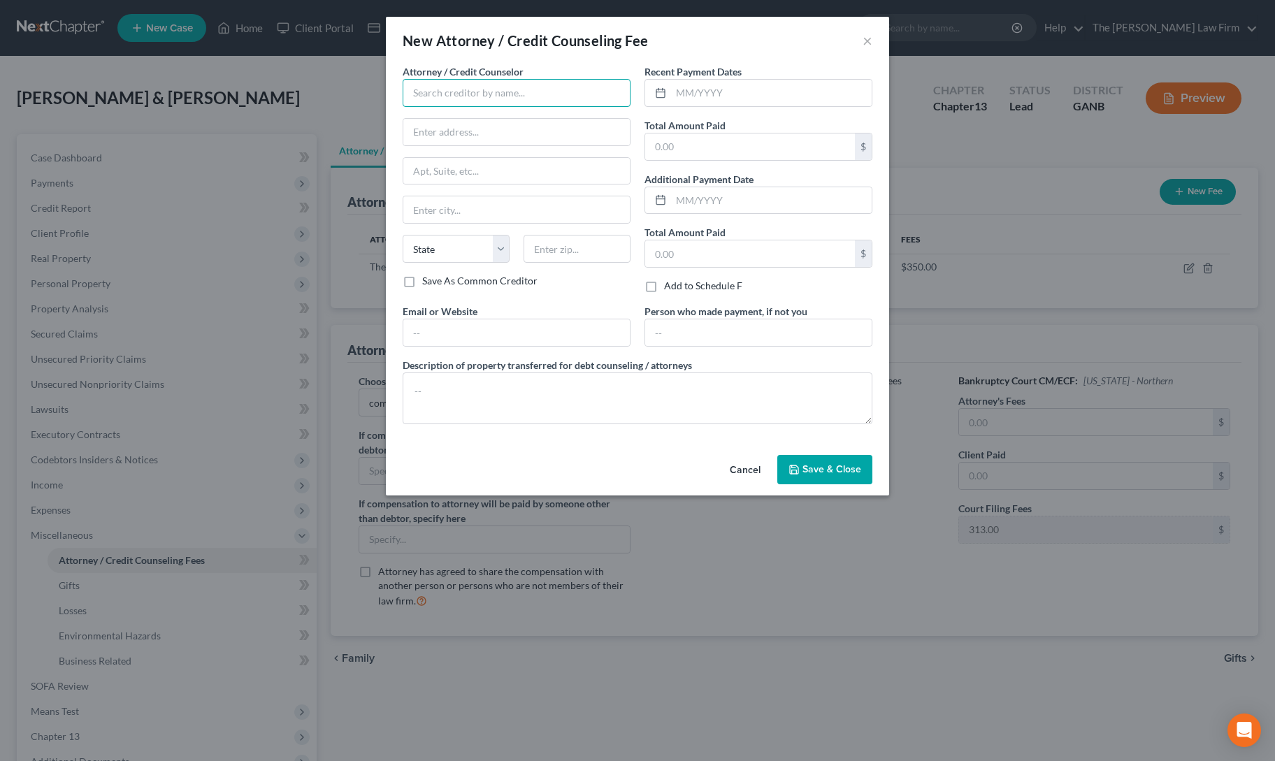
click at [451, 98] on input "text" at bounding box center [517, 93] width 228 height 28
click at [453, 114] on div "[PERSON_NAME] Credit & Debt Counseling" at bounding box center [509, 117] width 191 height 14
type input "[PERSON_NAME] Credit & Debt Counseling"
type input "[STREET_ADDRESS]"
type input "Huron"
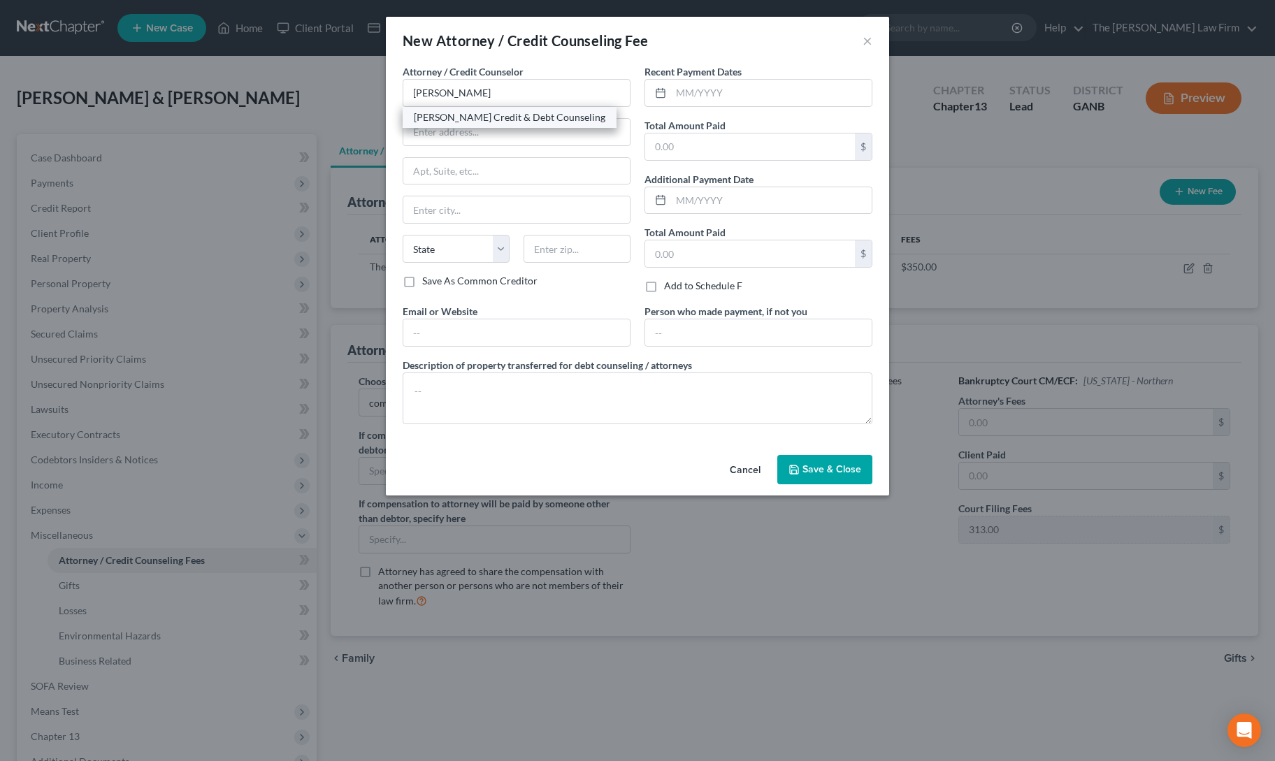
select select "43"
type input "57350"
click at [713, 84] on input "text" at bounding box center [771, 93] width 201 height 27
type input "9/2025"
click at [715, 145] on input "text" at bounding box center [750, 146] width 210 height 27
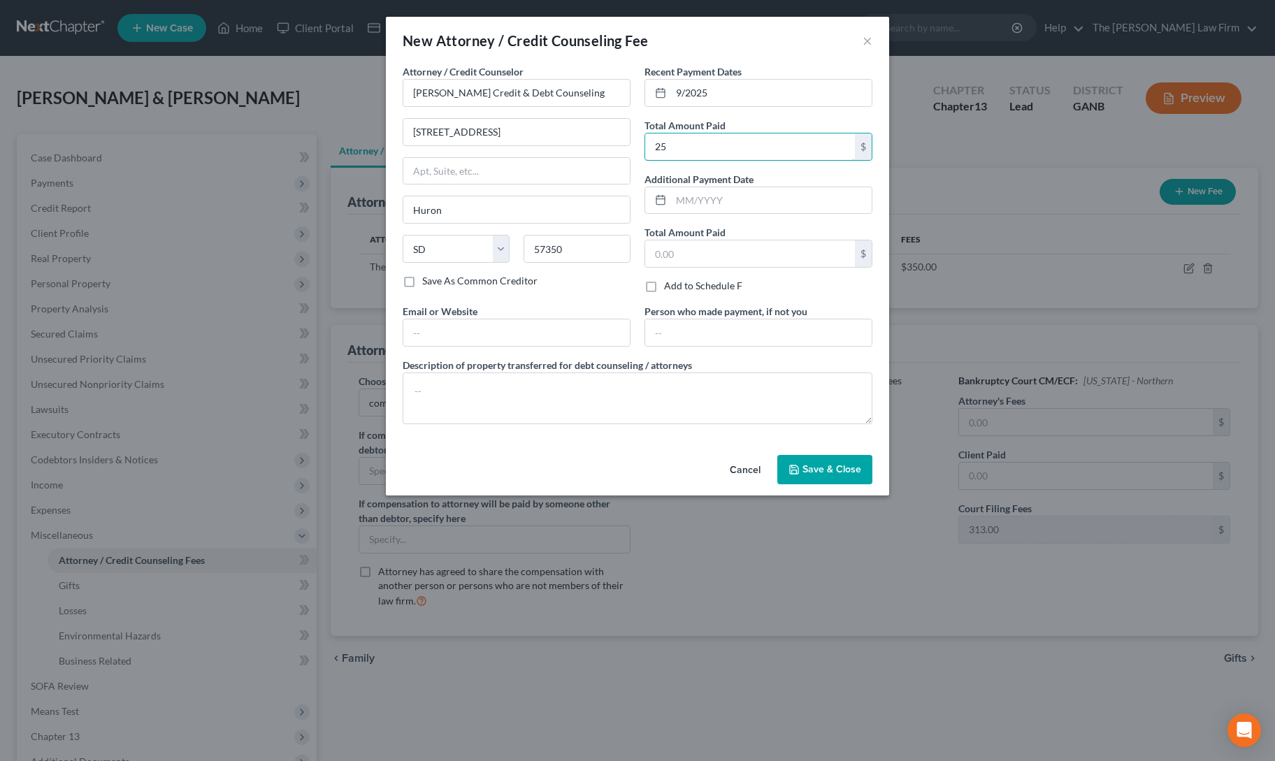
type input "25"
click at [805, 475] on button "Save & Close" at bounding box center [824, 469] width 95 height 29
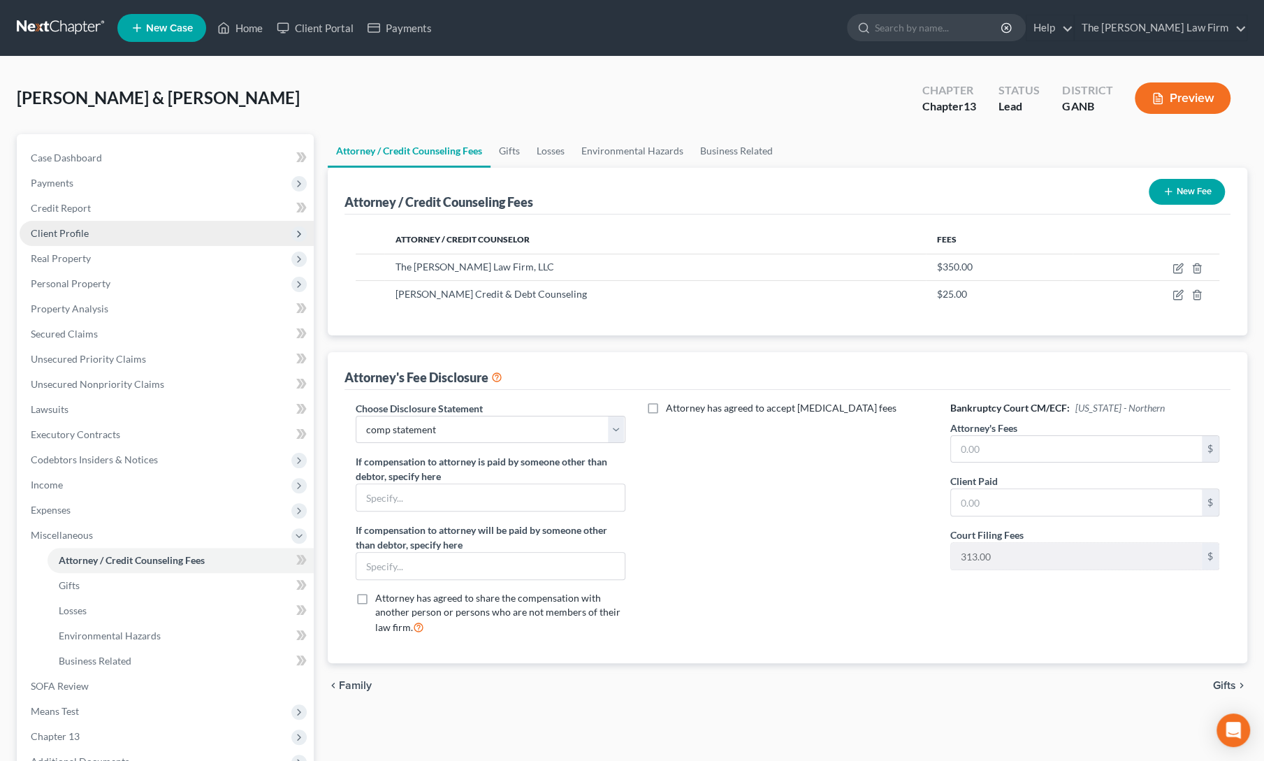
click at [50, 235] on span "Client Profile" at bounding box center [60, 233] width 58 height 12
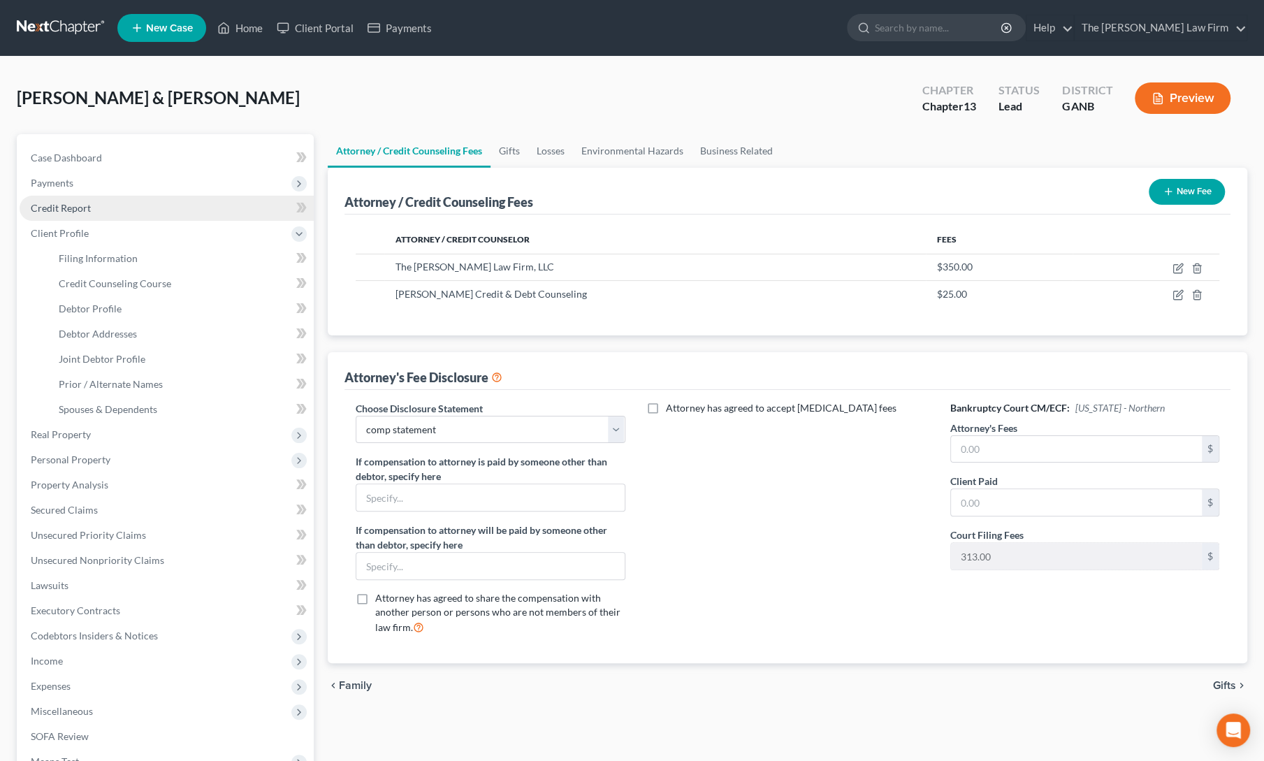
click at [50, 208] on span "Credit Report" at bounding box center [61, 208] width 60 height 12
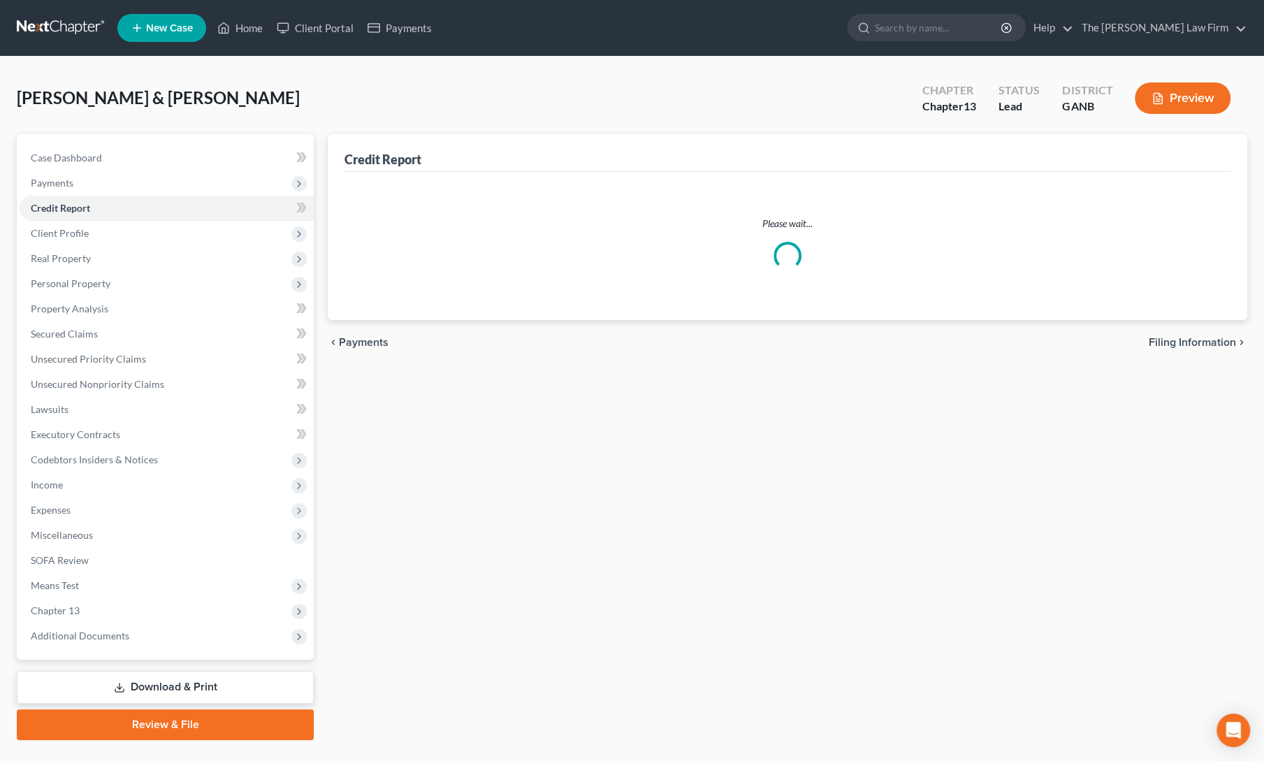
click at [73, 278] on span "Personal Property" at bounding box center [71, 283] width 80 height 12
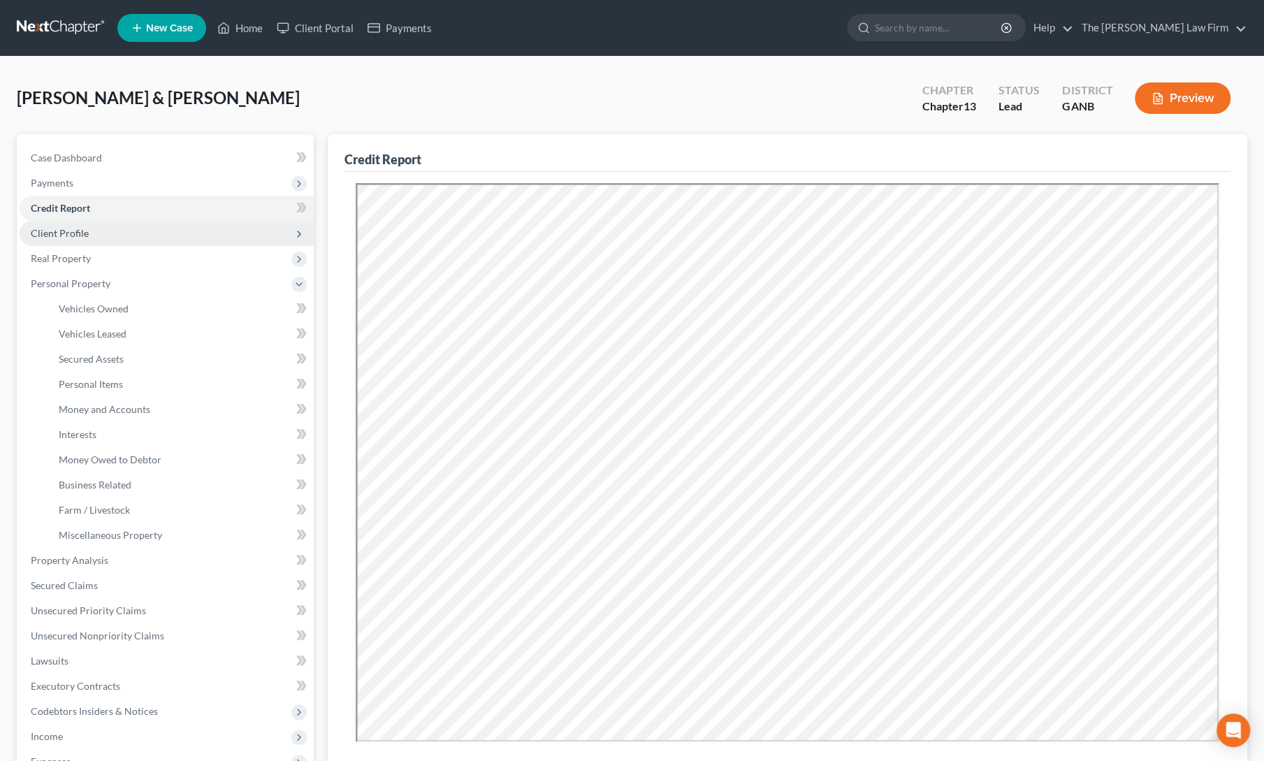
click at [64, 230] on span "Client Profile" at bounding box center [60, 233] width 58 height 12
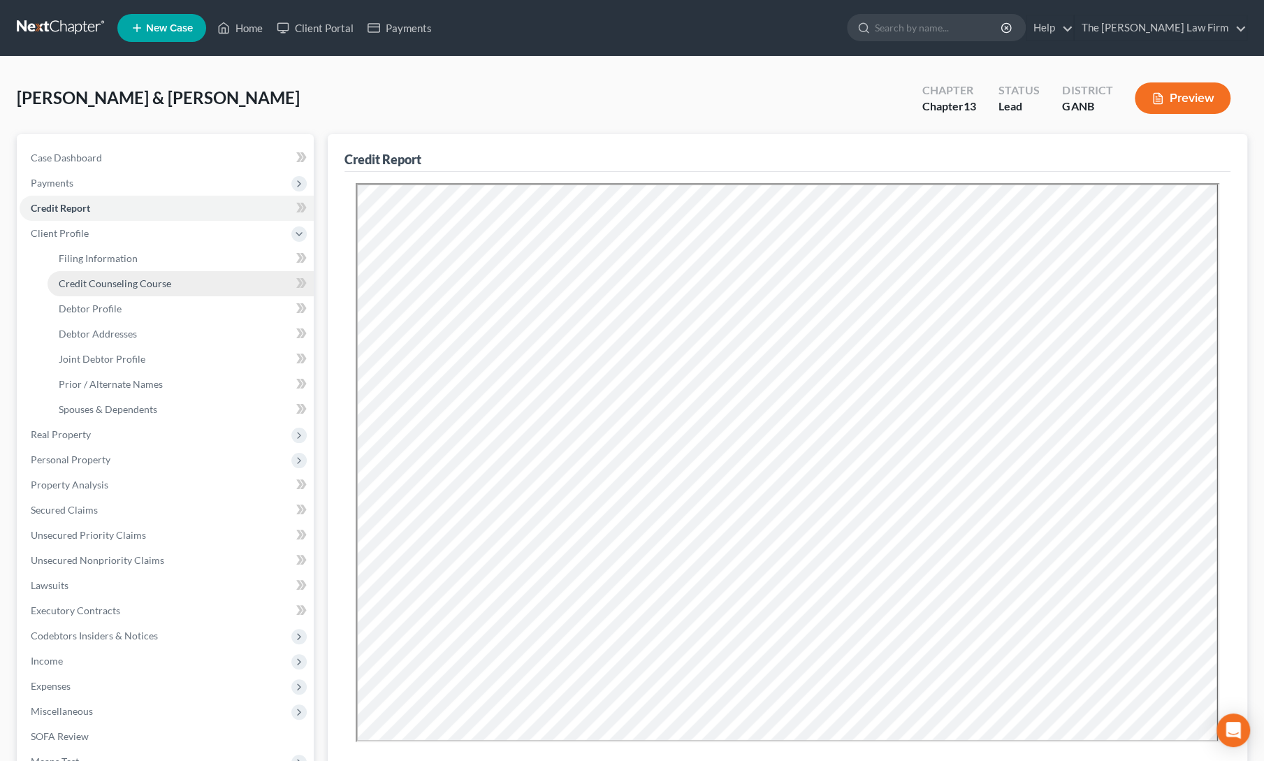
click at [82, 282] on span "Credit Counseling Course" at bounding box center [115, 283] width 113 height 12
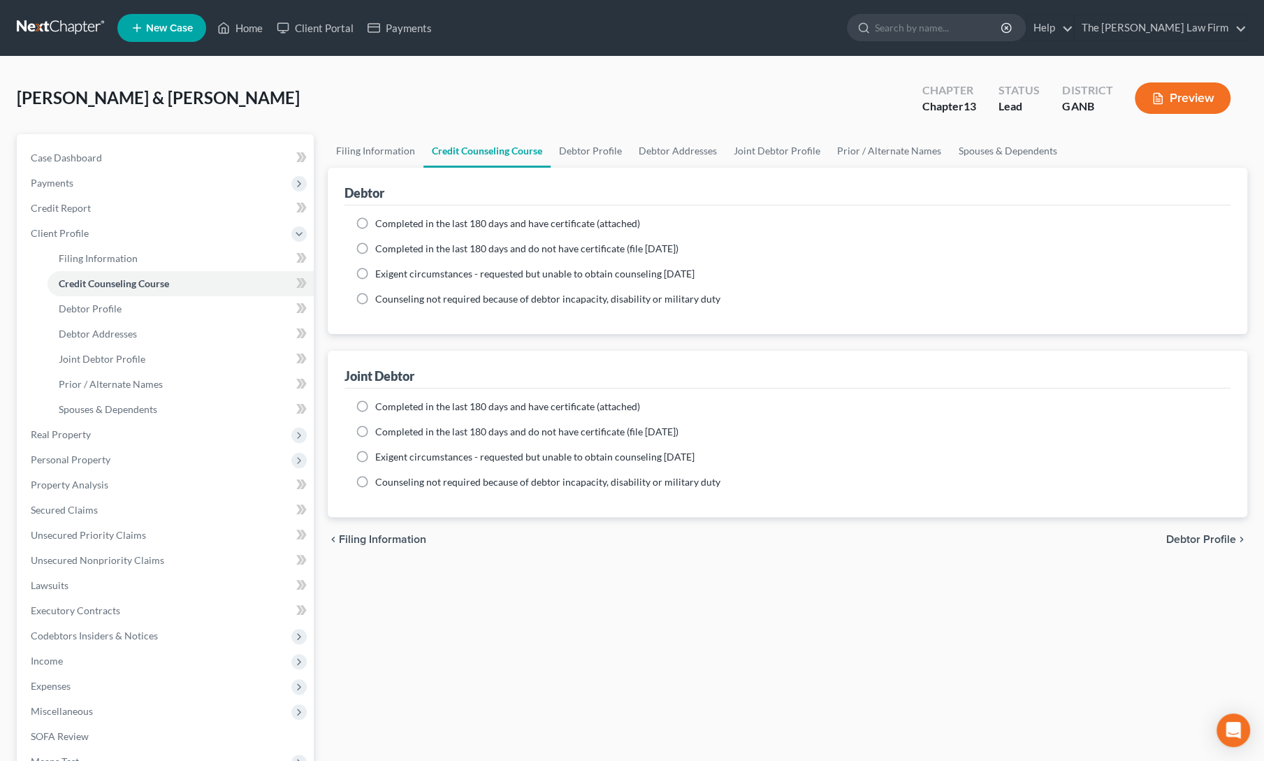
click at [375, 219] on label "Completed in the last 180 days and have certificate (attached)" at bounding box center [507, 224] width 265 height 14
click at [381, 219] on input "Completed in the last 180 days and have certificate (attached)" at bounding box center [385, 221] width 9 height 9
radio input "true"
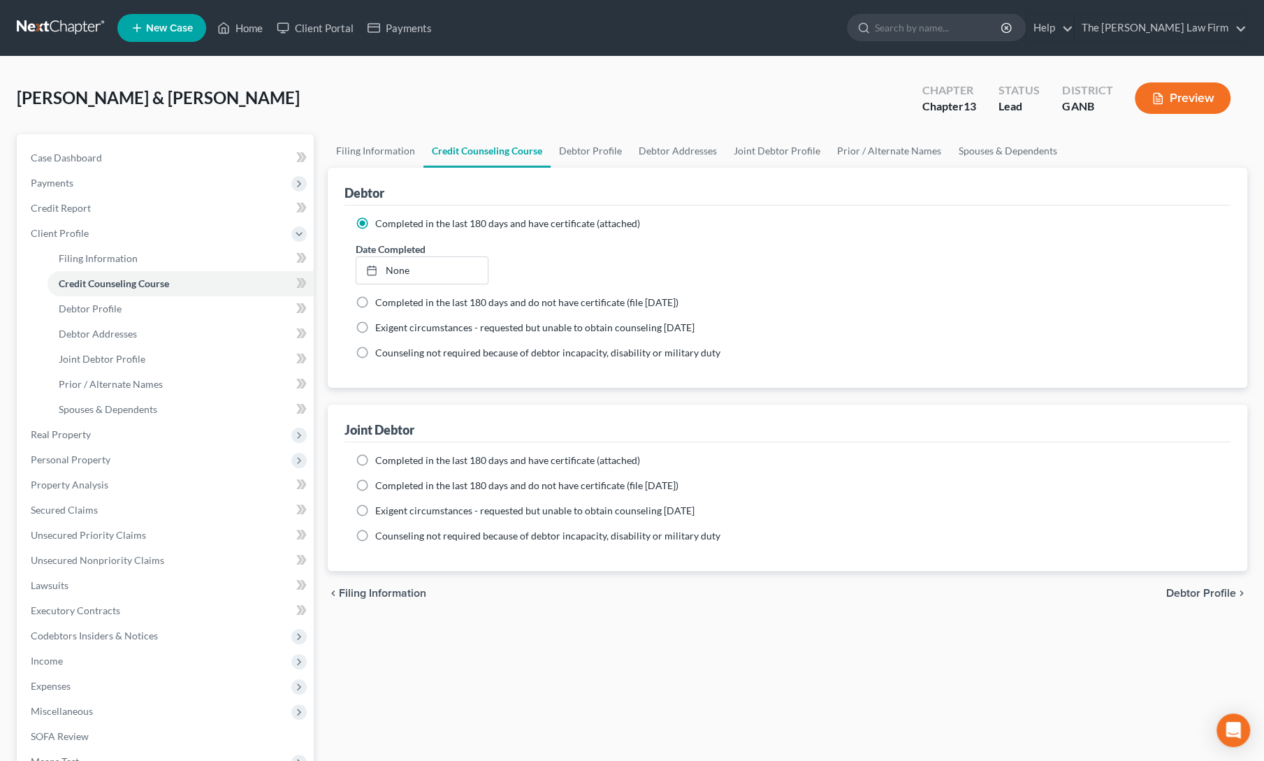
click at [375, 463] on label "Completed in the last 180 days and have certificate (attached)" at bounding box center [507, 461] width 265 height 14
click at [381, 463] on input "Completed in the last 180 days and have certificate (attached)" at bounding box center [385, 458] width 9 height 9
radio input "true"
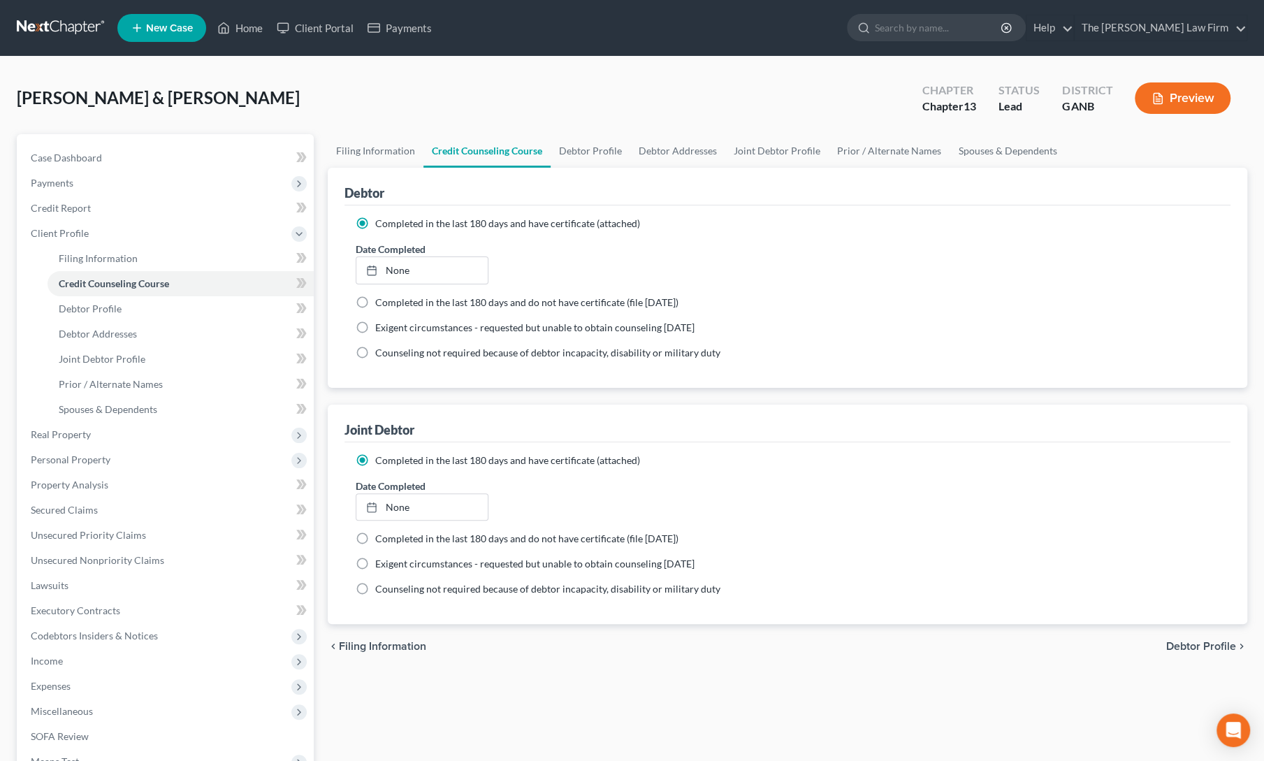
click at [498, 645] on div "chevron_left Filing Information Debtor Profile chevron_right" at bounding box center [788, 646] width 920 height 45
click at [581, 147] on link "Debtor Profile" at bounding box center [591, 151] width 80 height 34
select select "1"
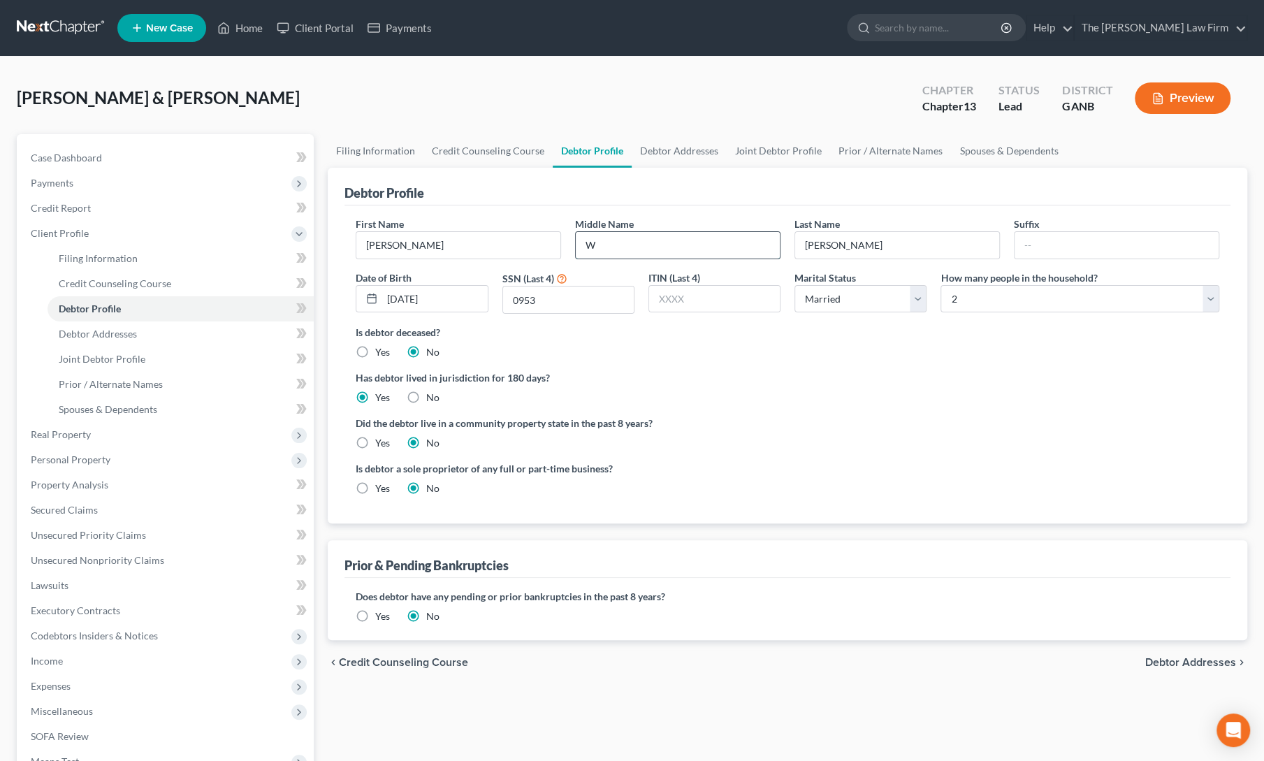
click at [606, 248] on input "W" at bounding box center [678, 245] width 204 height 27
type input "[PERSON_NAME]"
click at [707, 375] on label "Has debtor lived in jurisdiction for 180 days?" at bounding box center [788, 377] width 864 height 15
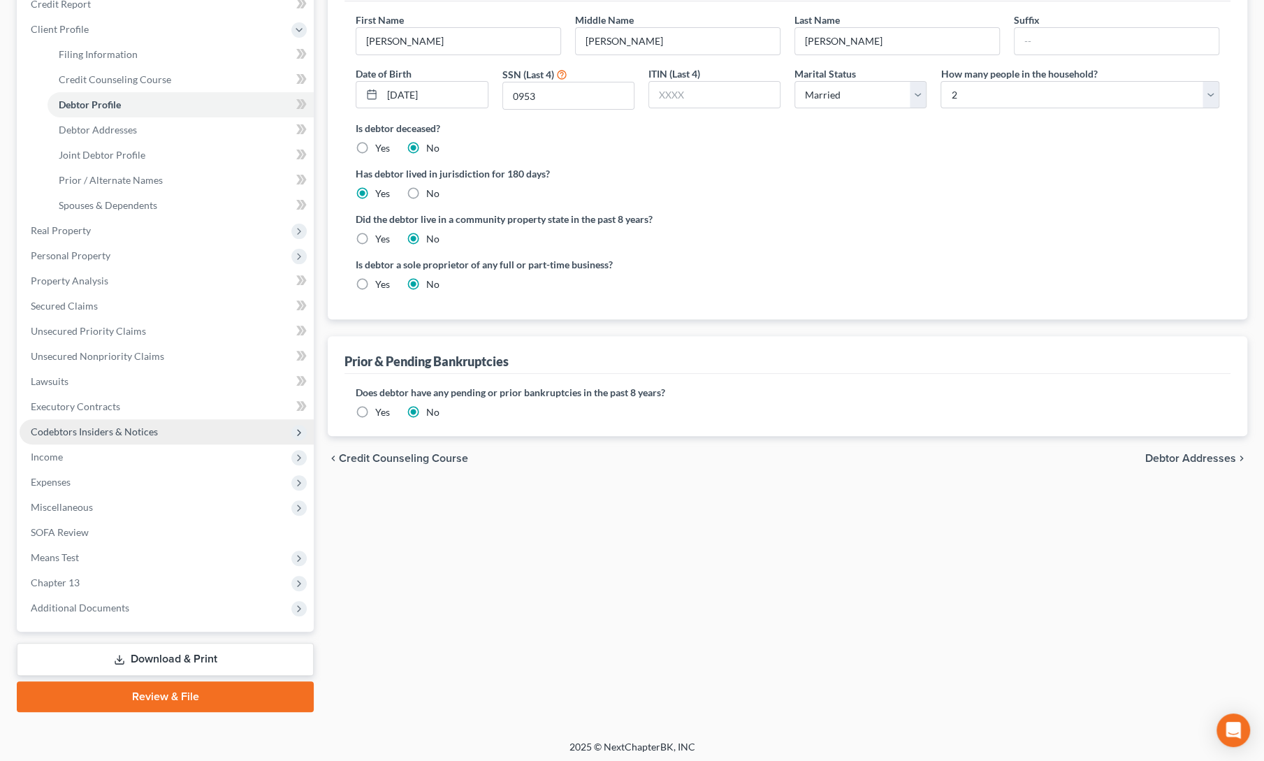
scroll to position [206, 0]
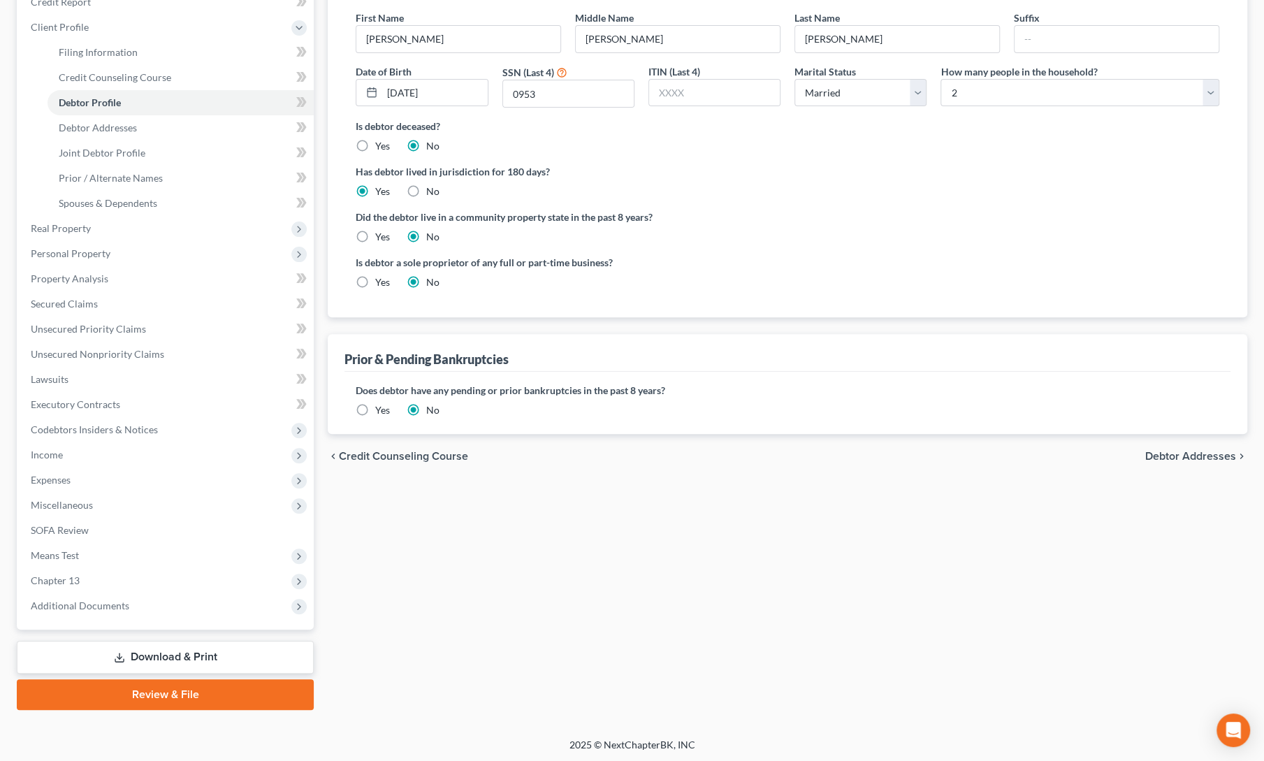
click at [172, 699] on link "Review & File" at bounding box center [165, 694] width 297 height 31
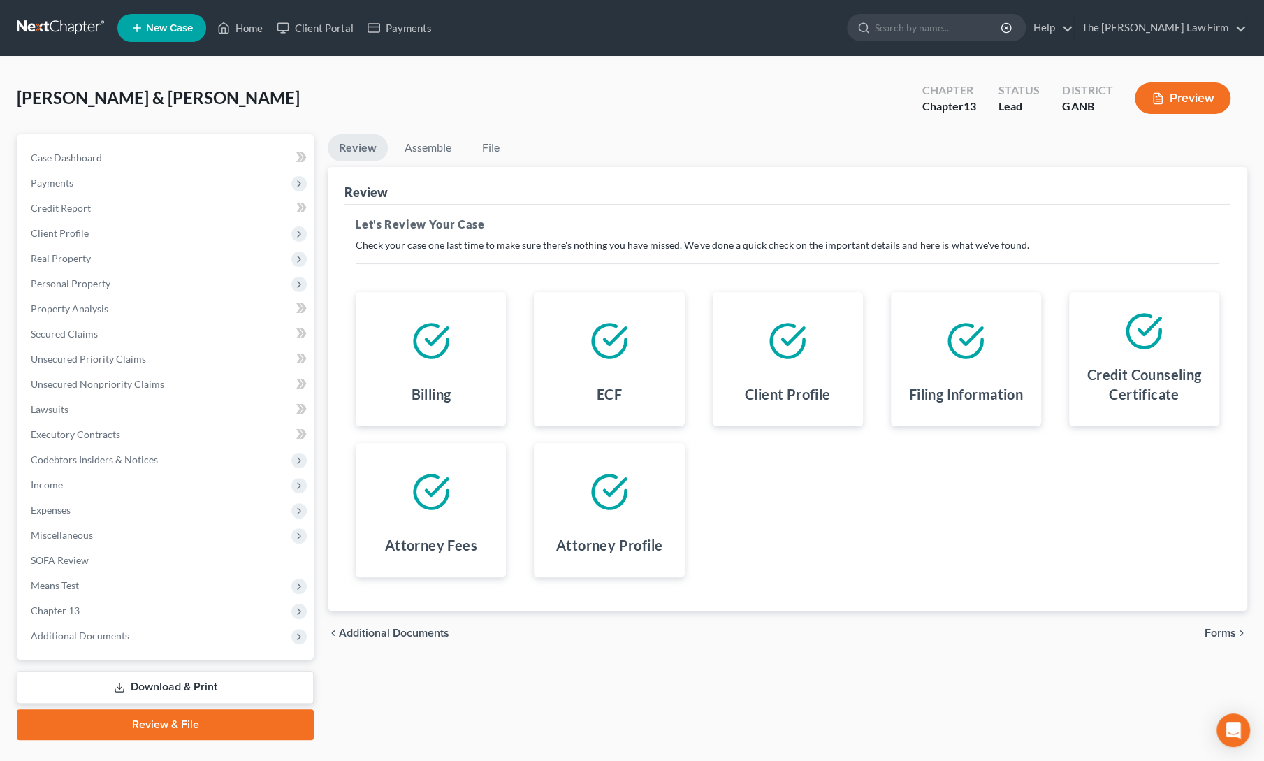
click at [1241, 628] on icon "chevron_right" at bounding box center [1241, 633] width 11 height 11
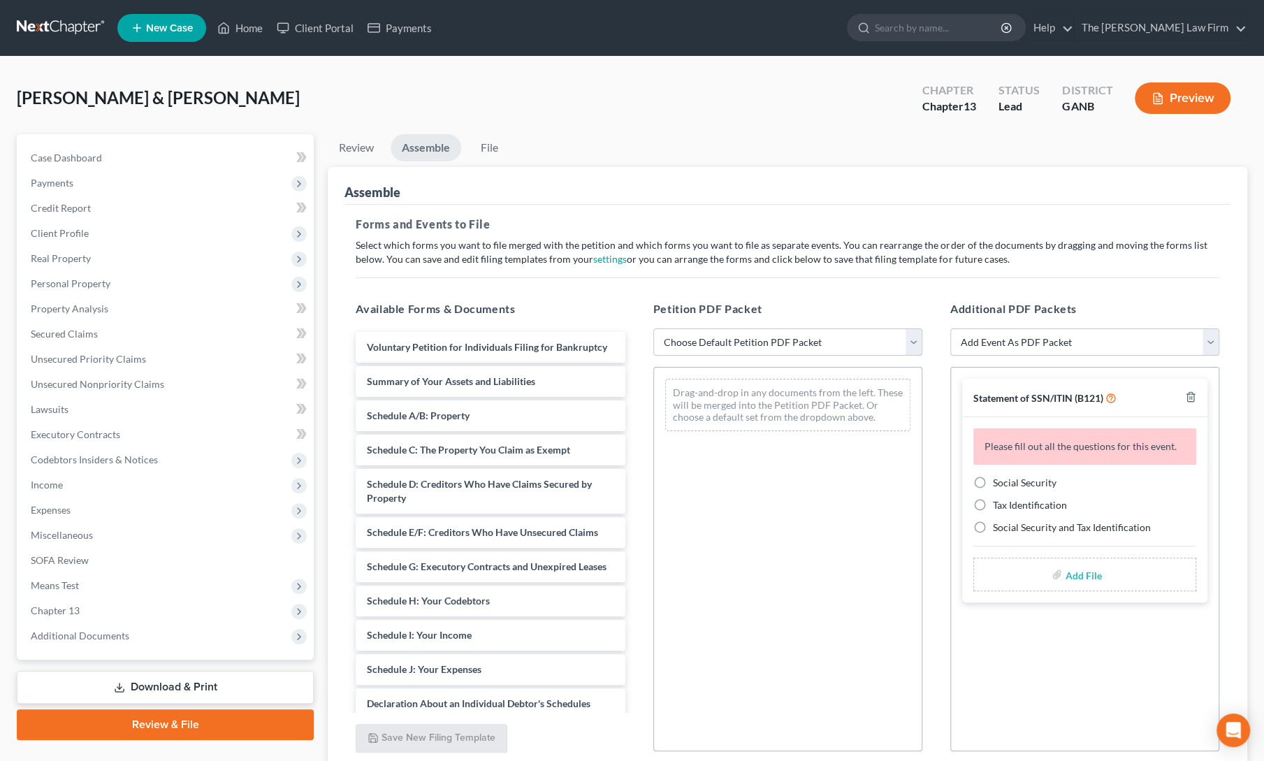
click at [789, 335] on select "Choose Default Petition PDF Packet Complete Bankruptcy Petition (all forms and …" at bounding box center [787, 342] width 269 height 28
select select "0"
click at [653, 328] on select "Choose Default Petition PDF Packet Complete Bankruptcy Petition (all forms and …" at bounding box center [787, 342] width 269 height 28
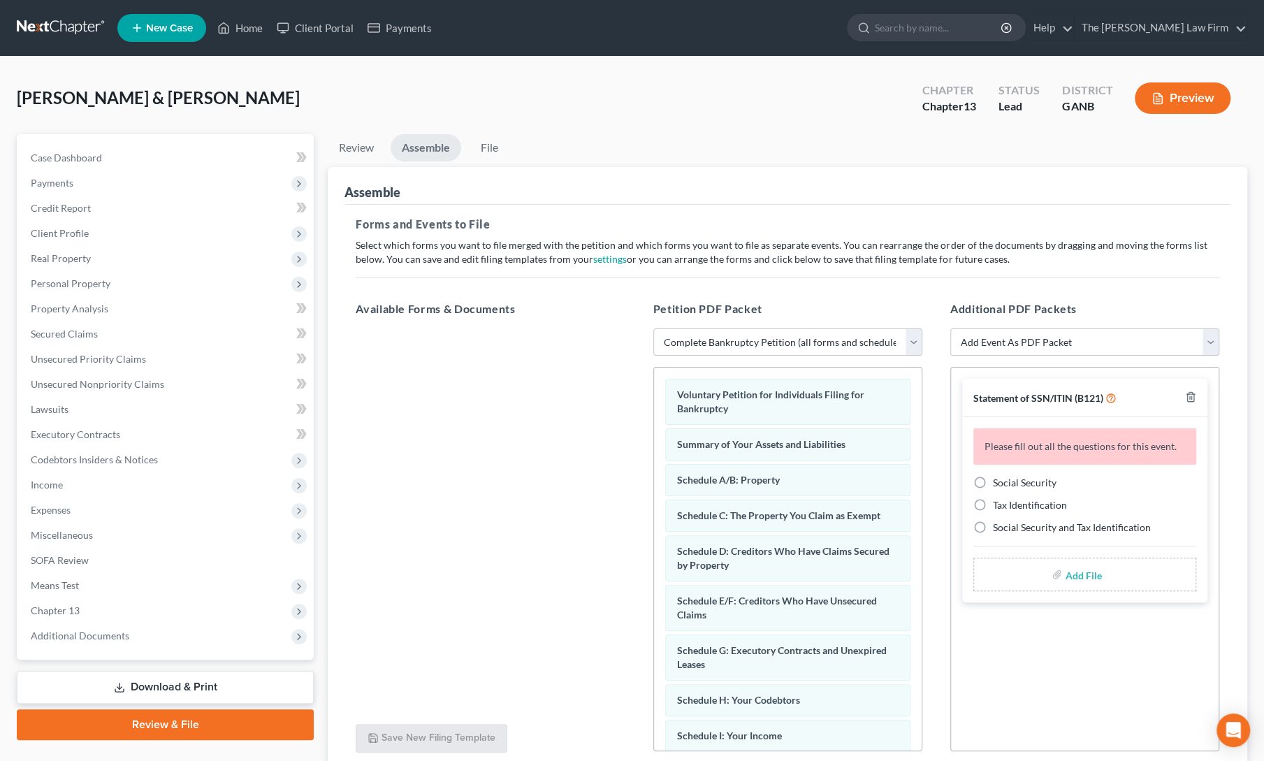
click at [993, 482] on label "Social Security" at bounding box center [1025, 483] width 64 height 14
click at [999, 482] on input "Social Security" at bounding box center [1003, 480] width 9 height 9
radio input "true"
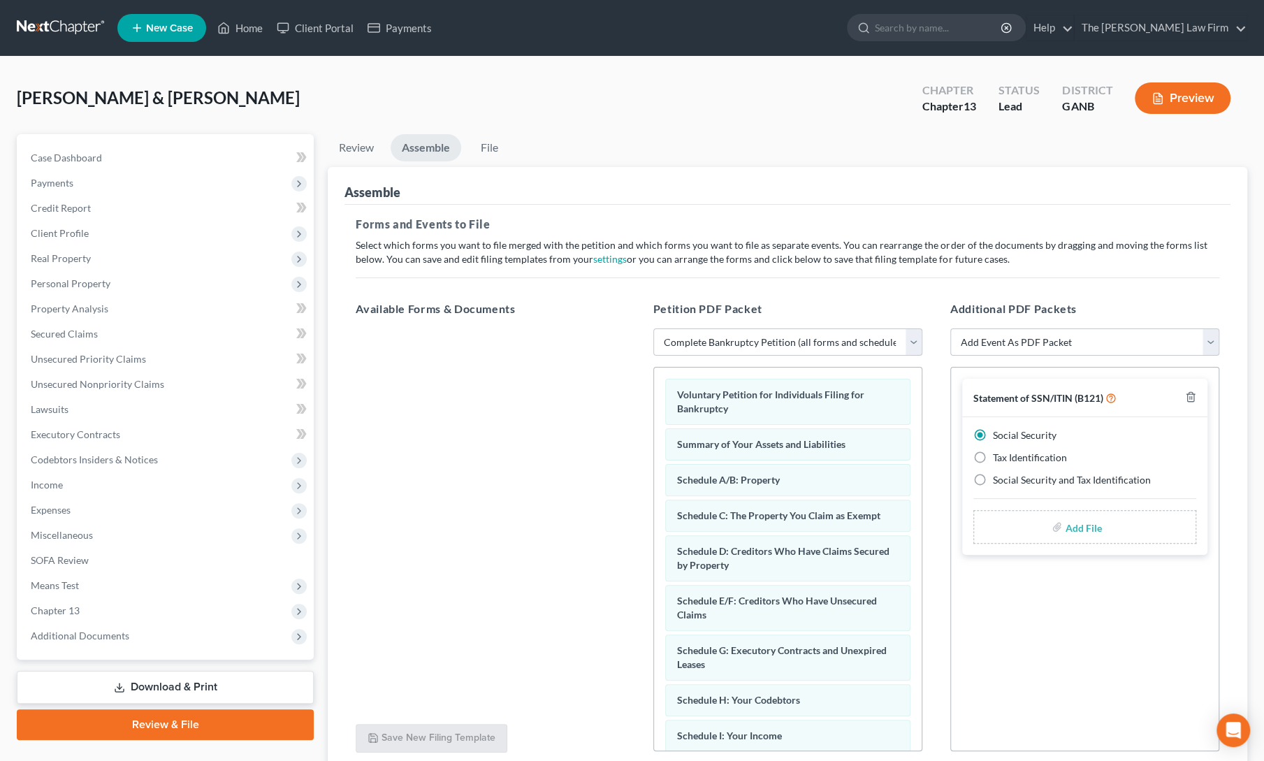
click at [1080, 525] on input "file" at bounding box center [1082, 526] width 34 height 25
type input "C:\fakepath\m [PERSON_NAME] ssn form.pdf"
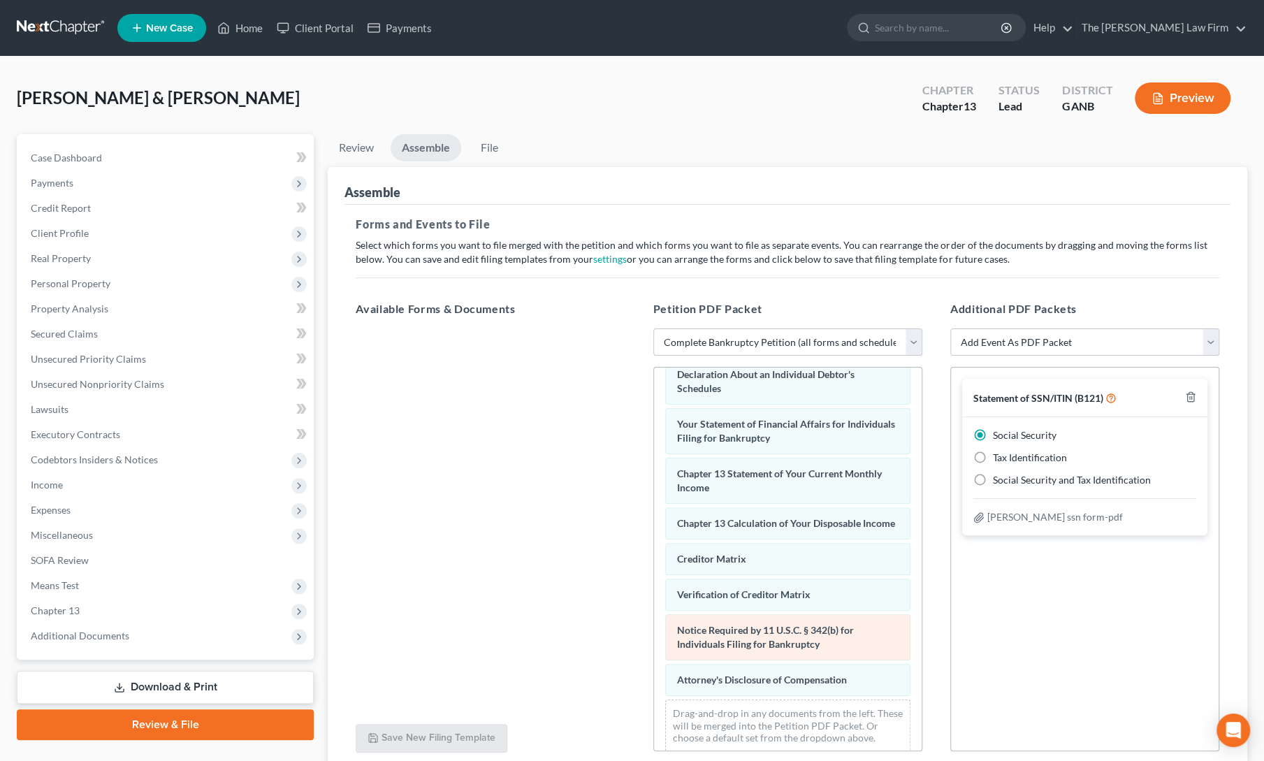
scroll to position [439, 0]
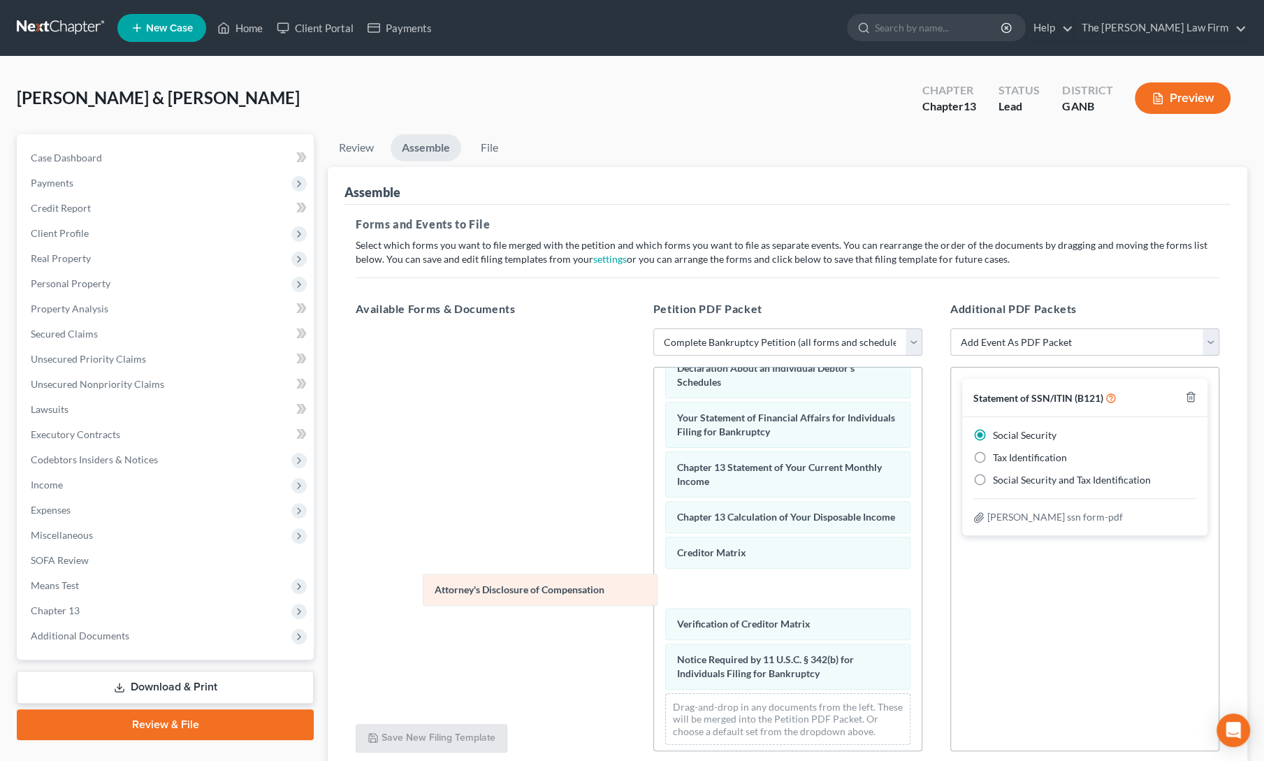
drag, startPoint x: 769, startPoint y: 680, endPoint x: 527, endPoint y: 592, distance: 257.4
click at [654, 592] on div "Attorney's Disclosure of Compensation Voluntary Petition for Individuals Filing…" at bounding box center [788, 342] width 268 height 827
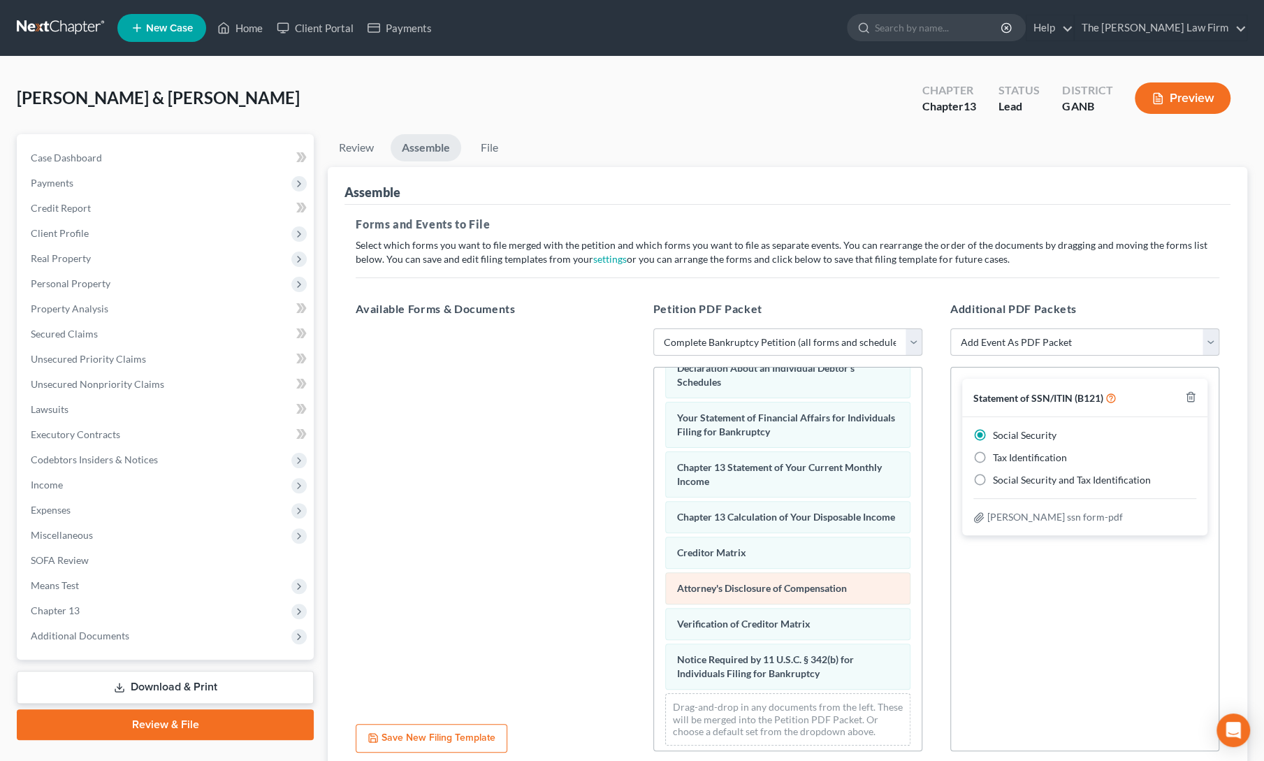
scroll to position [414, 0]
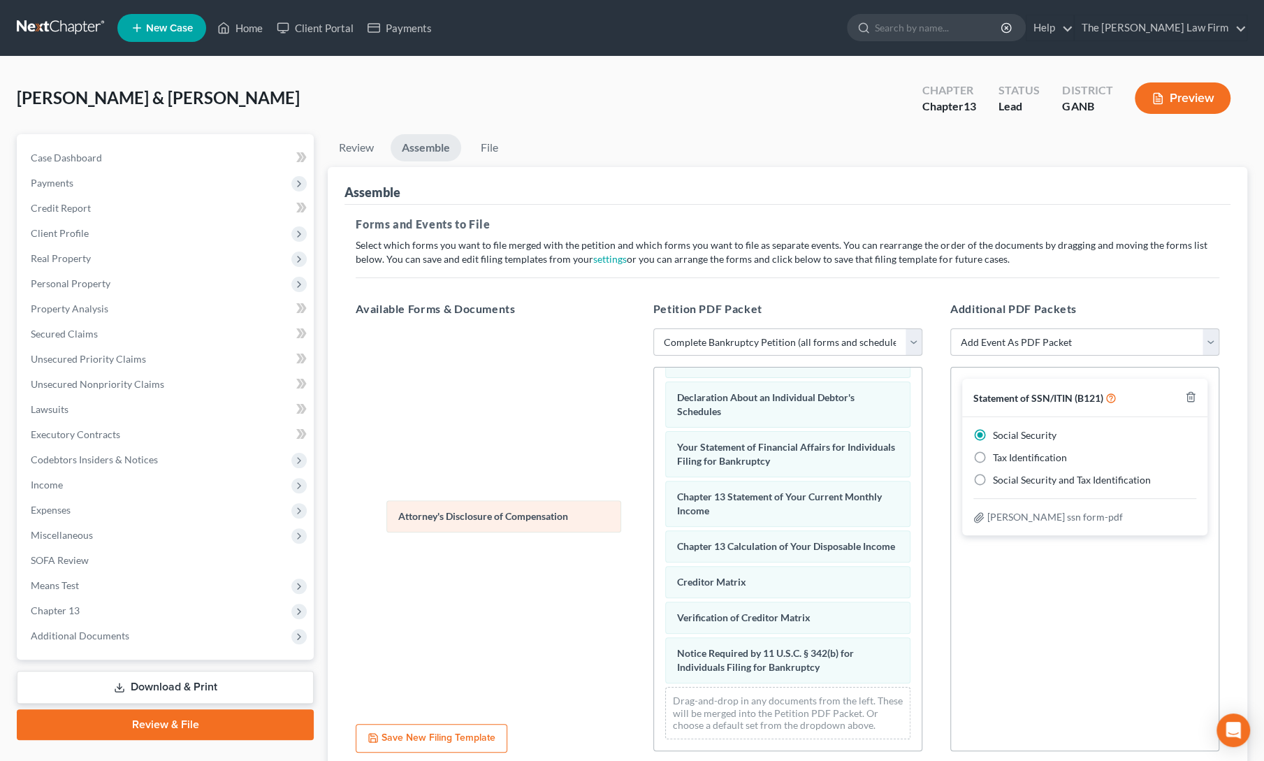
drag, startPoint x: 700, startPoint y: 592, endPoint x: 404, endPoint y: 518, distance: 305.4
click at [654, 518] on div "Attorney's Disclosure of Compensation Voluntary Petition for Individuals Filing…" at bounding box center [788, 354] width 268 height 793
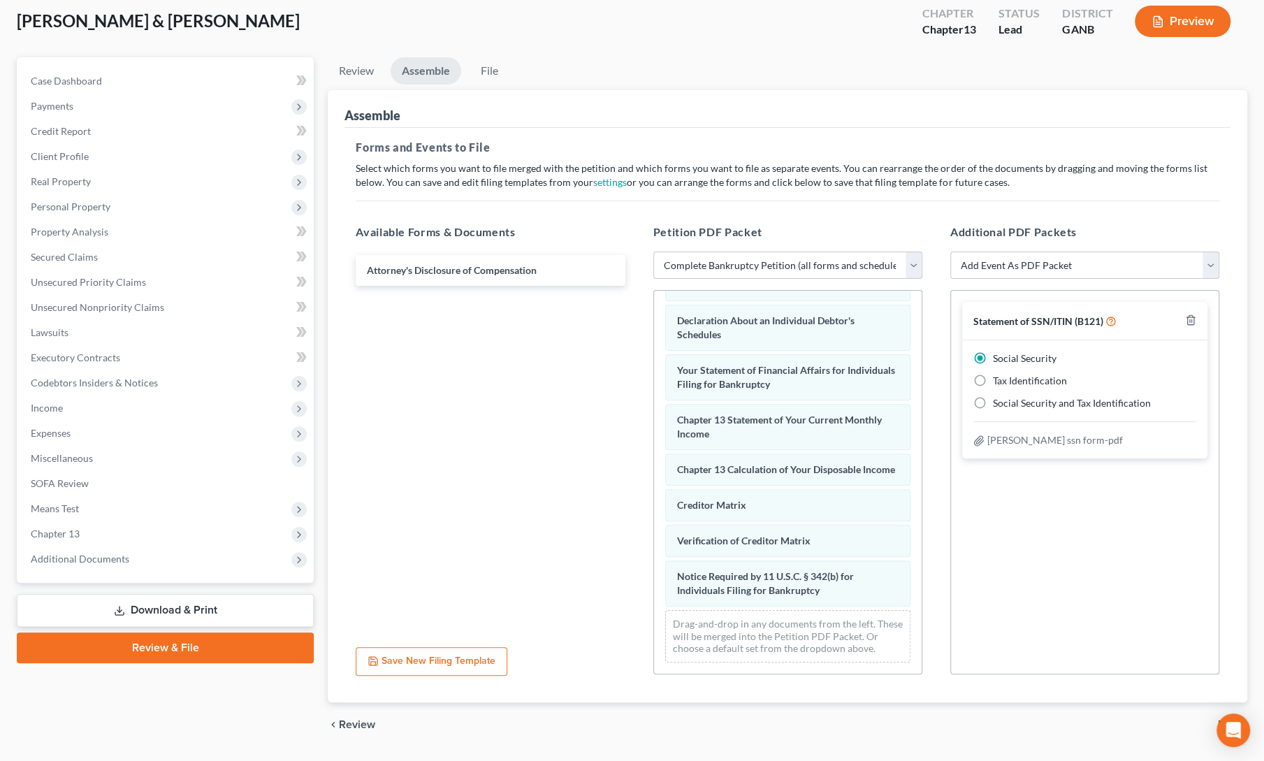
scroll to position [115, 0]
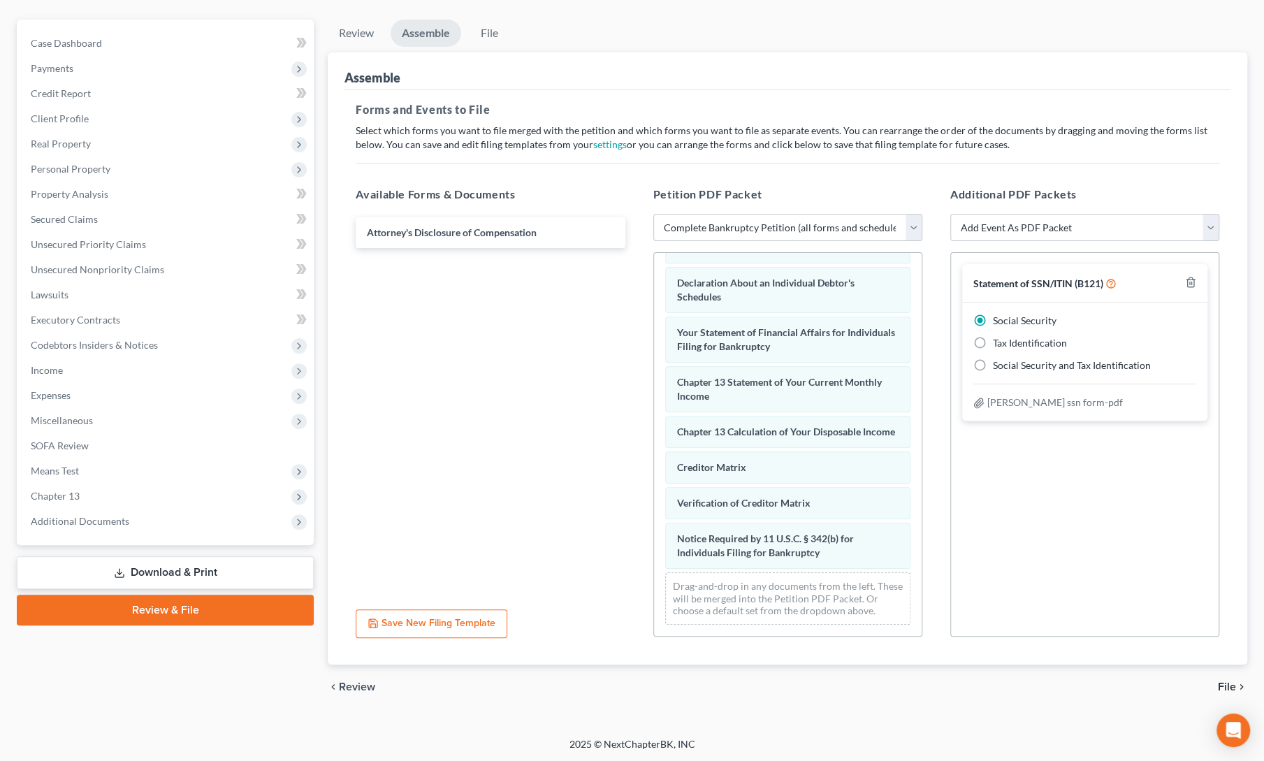
click at [1226, 681] on span "File" at bounding box center [1227, 686] width 18 height 11
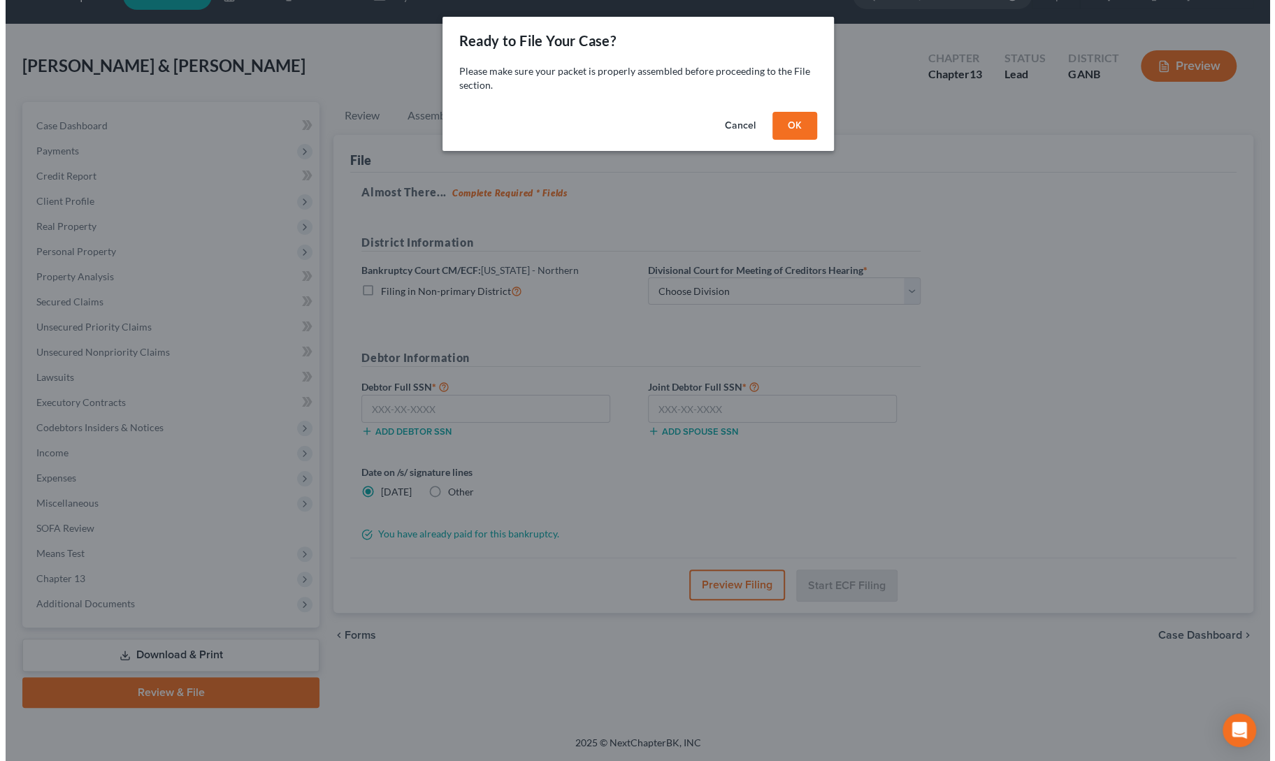
scroll to position [30, 0]
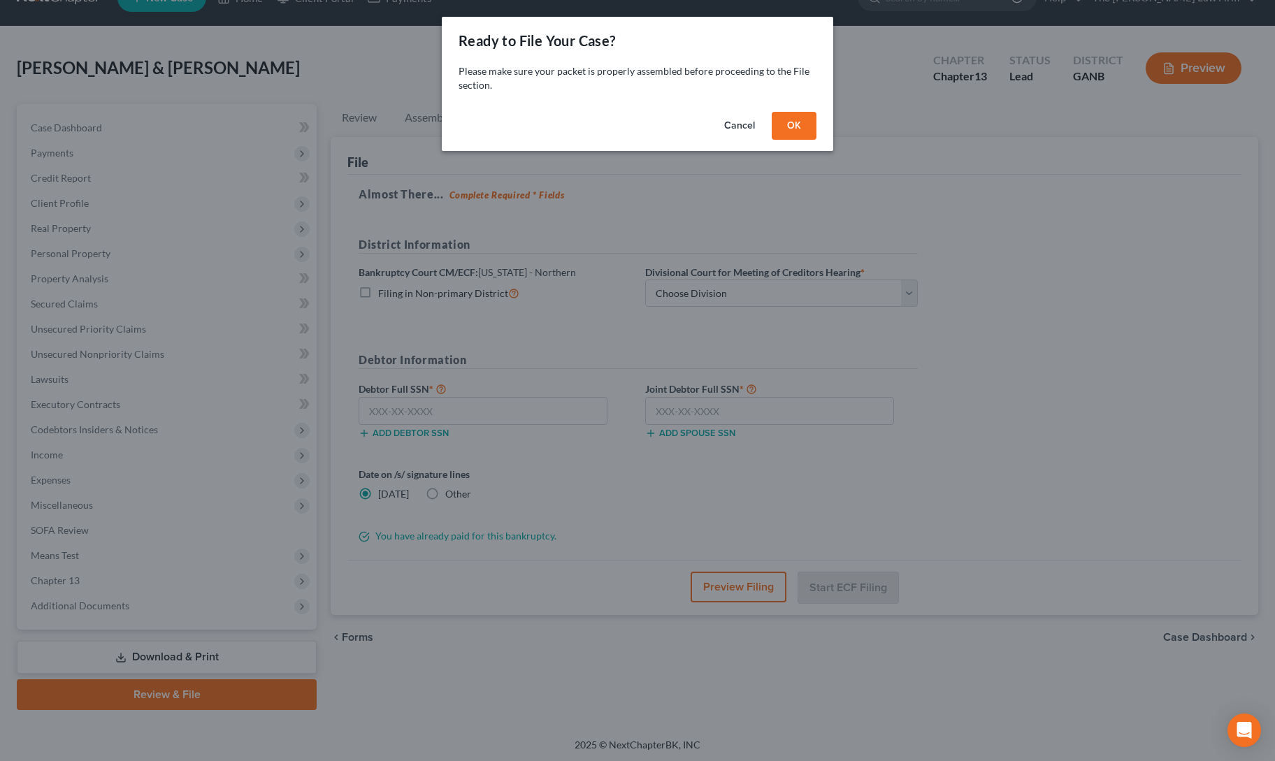
click at [793, 117] on button "OK" at bounding box center [794, 126] width 45 height 28
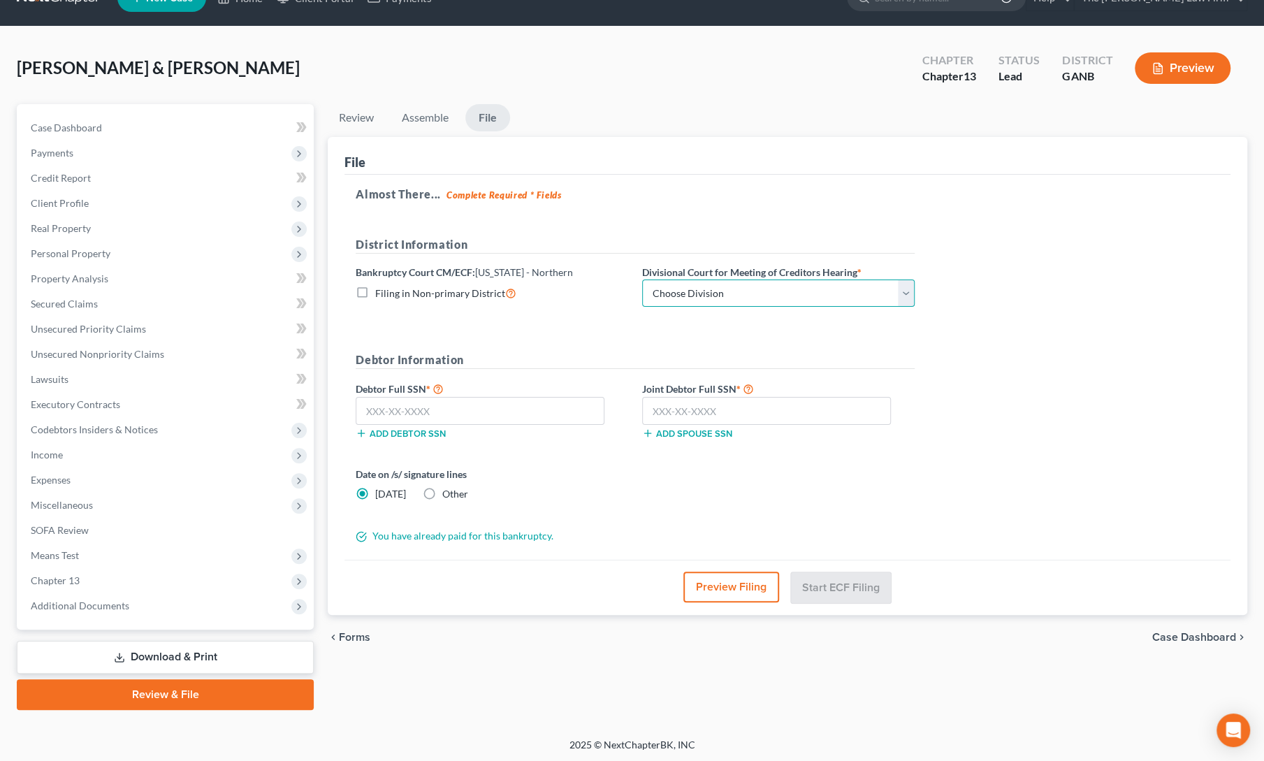
click at [771, 291] on select "Choose Division [GEOGRAPHIC_DATA] [GEOGRAPHIC_DATA] [GEOGRAPHIC_DATA] [GEOGRAPH…" at bounding box center [778, 294] width 273 height 28
select select "3"
click at [642, 280] on select "Choose Division [GEOGRAPHIC_DATA] [GEOGRAPHIC_DATA] [GEOGRAPHIC_DATA] [GEOGRAPH…" at bounding box center [778, 294] width 273 height 28
click at [471, 400] on input "text" at bounding box center [480, 411] width 249 height 28
paste input "256-29-0953"
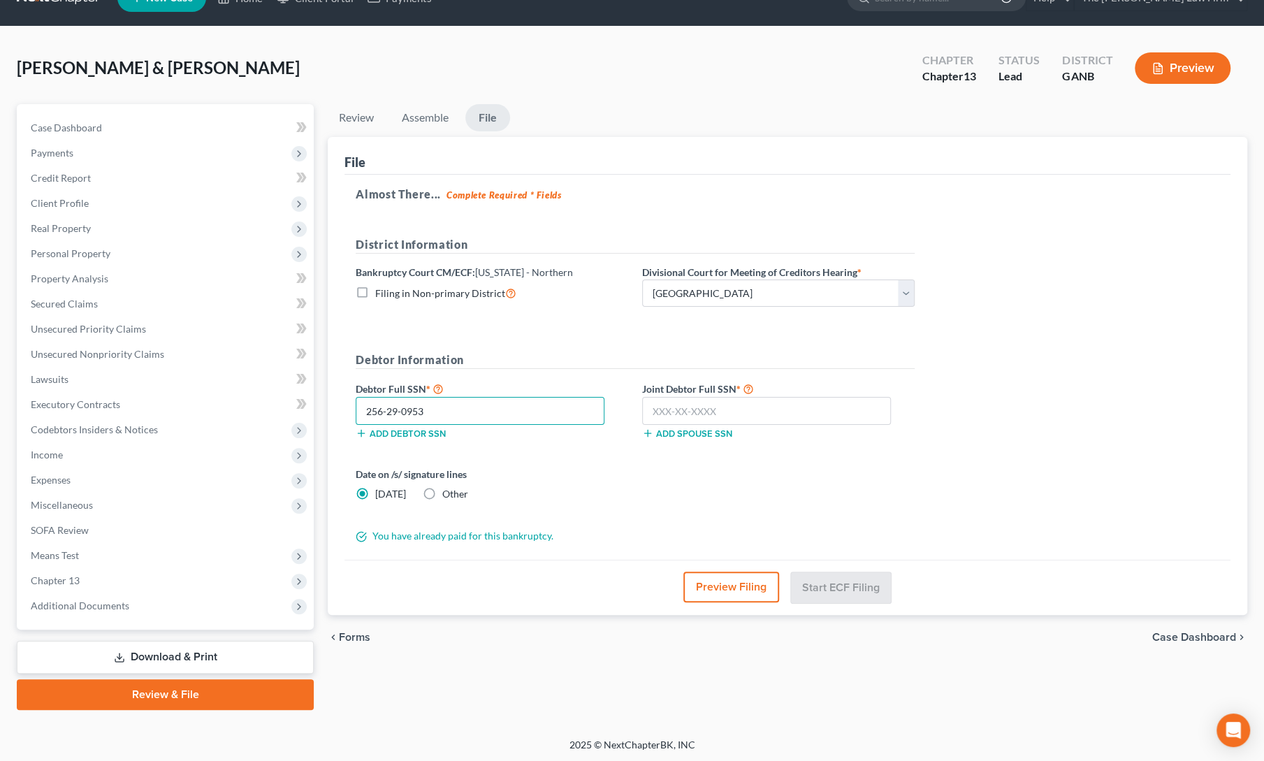
type input "256-29-0953"
click at [677, 414] on input "text" at bounding box center [766, 411] width 249 height 28
paste input "253-23-1421"
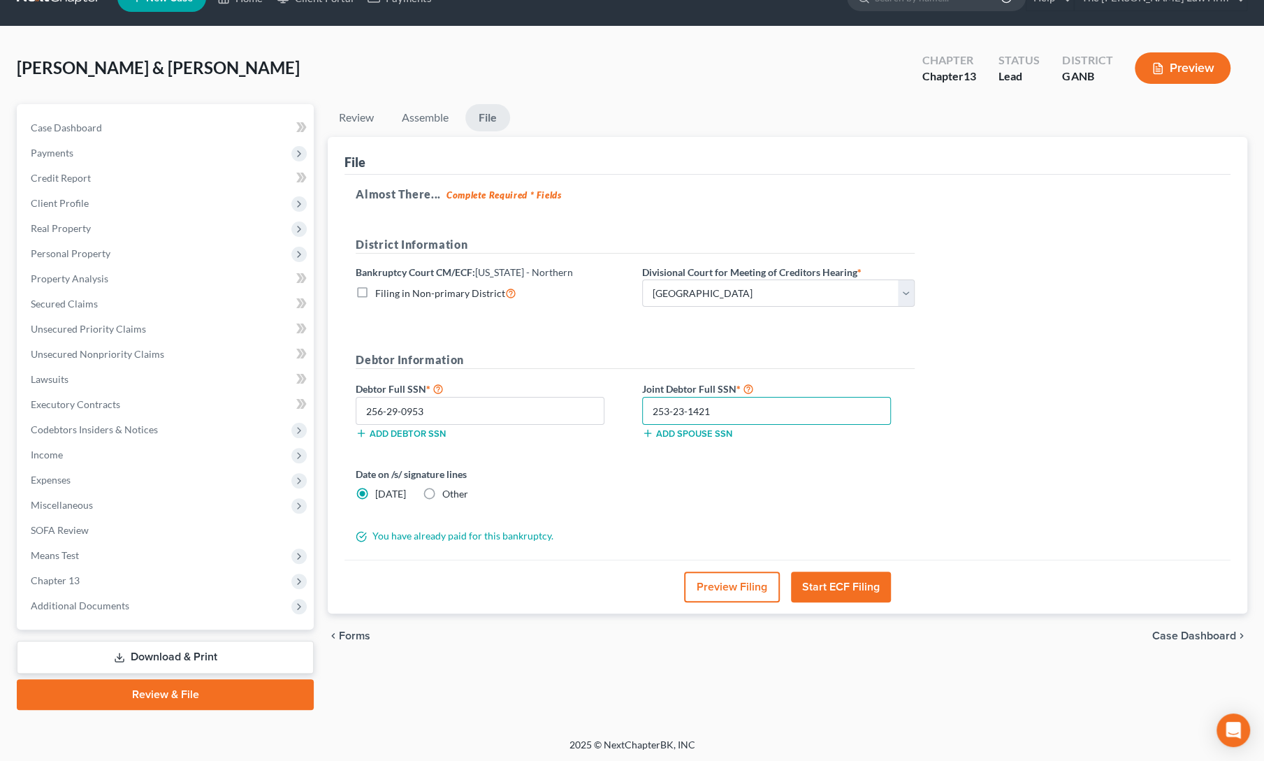
type input "253-23-1421"
click at [825, 509] on div "Date on /s/ signature lines [DATE] Other" at bounding box center [635, 489] width 573 height 45
click at [850, 592] on button "Start ECF Filing" at bounding box center [841, 587] width 100 height 31
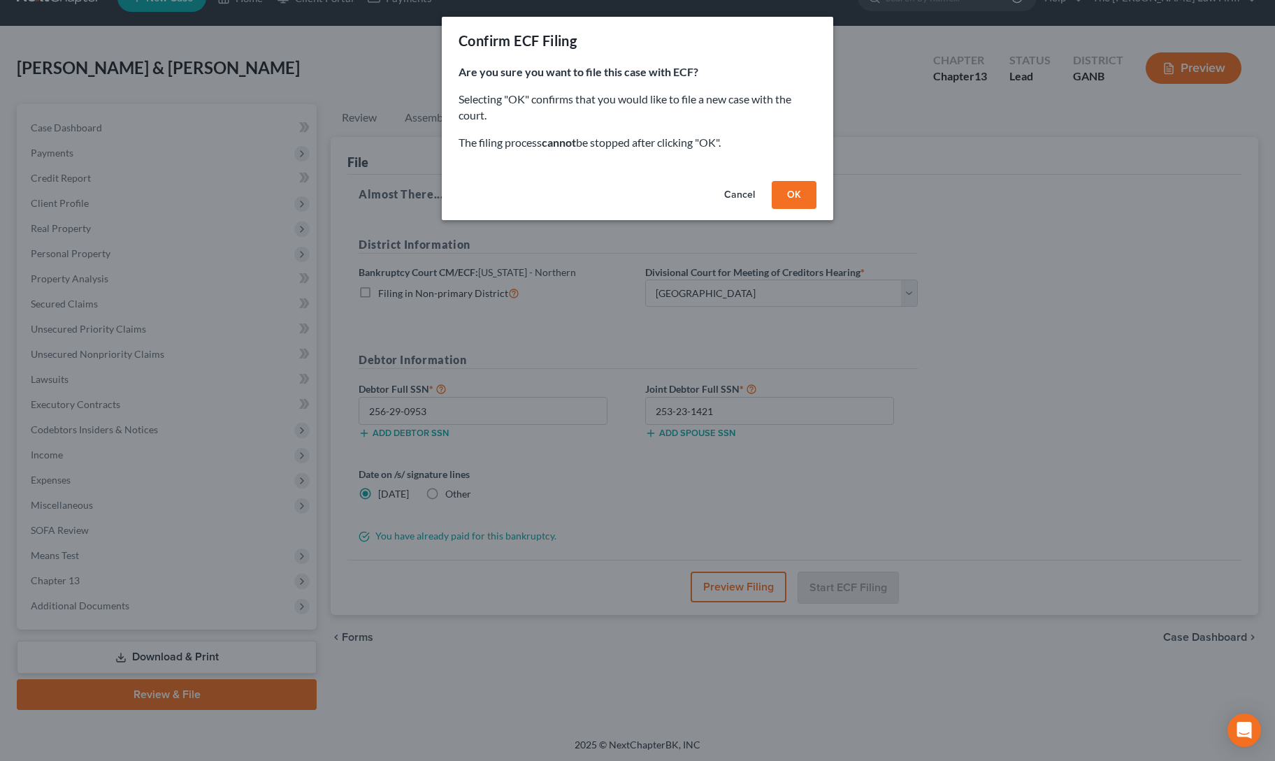
click at [800, 194] on button "OK" at bounding box center [794, 195] width 45 height 28
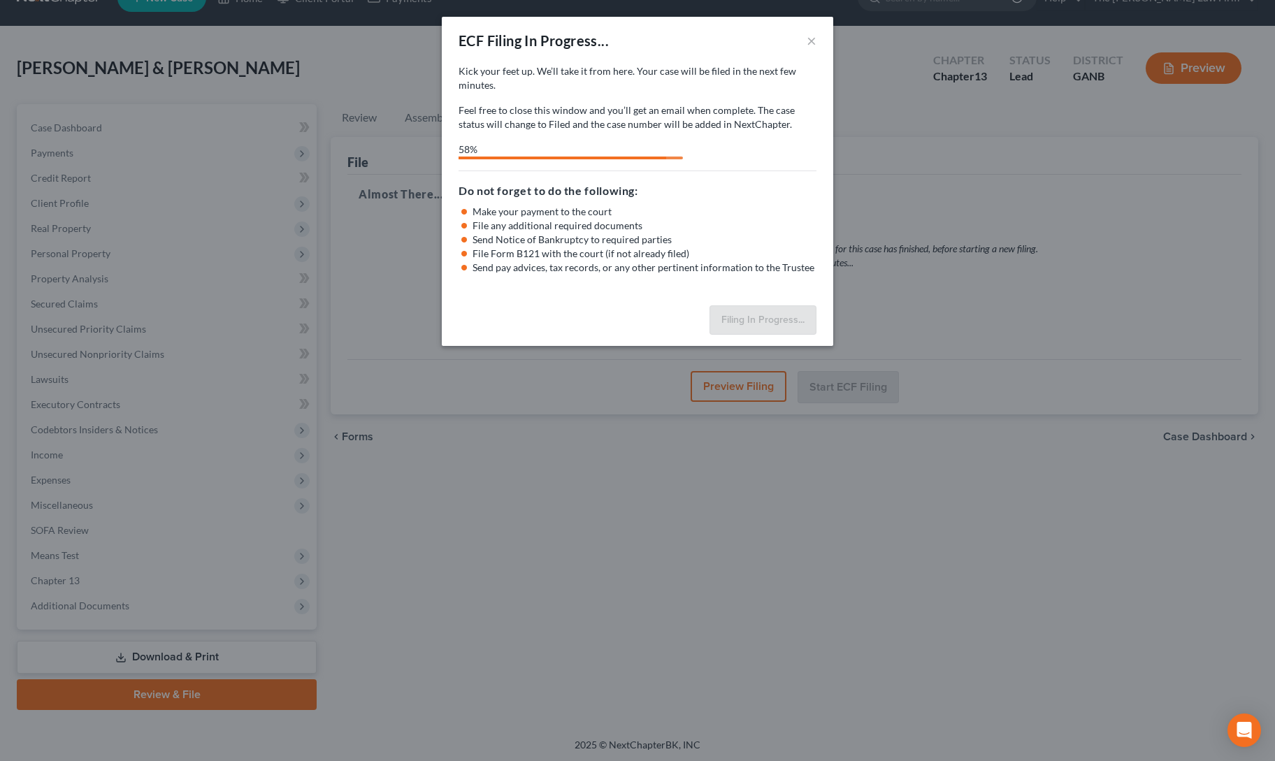
select select "3"
